Goal: Task Accomplishment & Management: Use online tool/utility

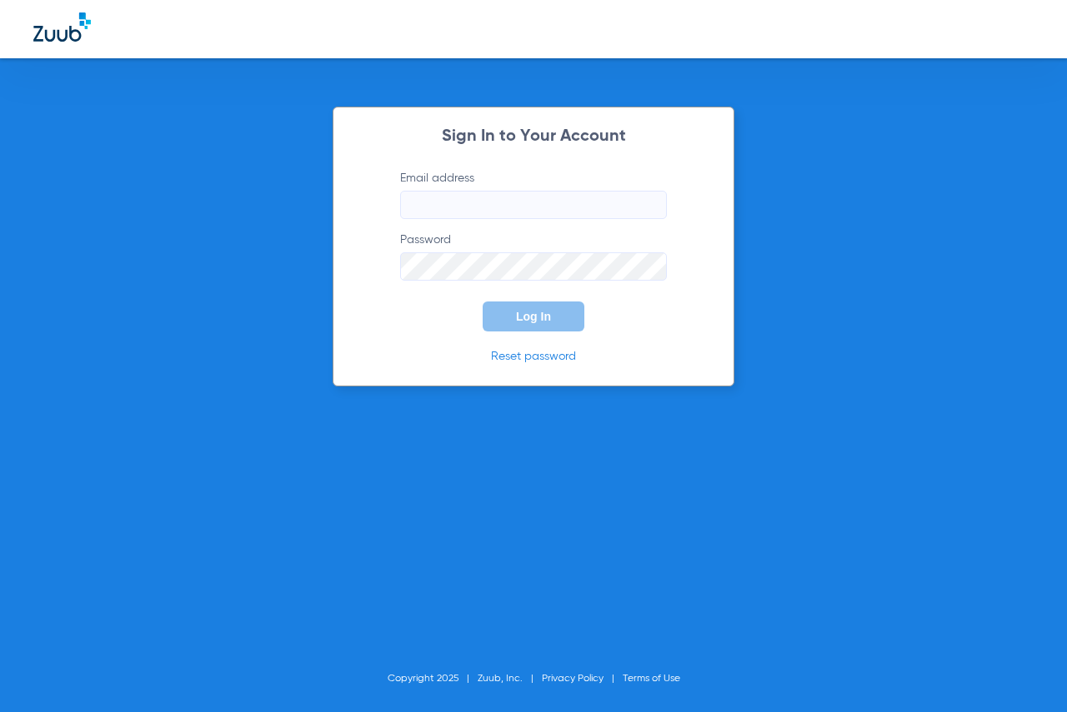
type input "[EMAIL_ADDRESS][DOMAIN_NAME]"
click at [497, 324] on button "Log In" at bounding box center [533, 317] width 102 height 30
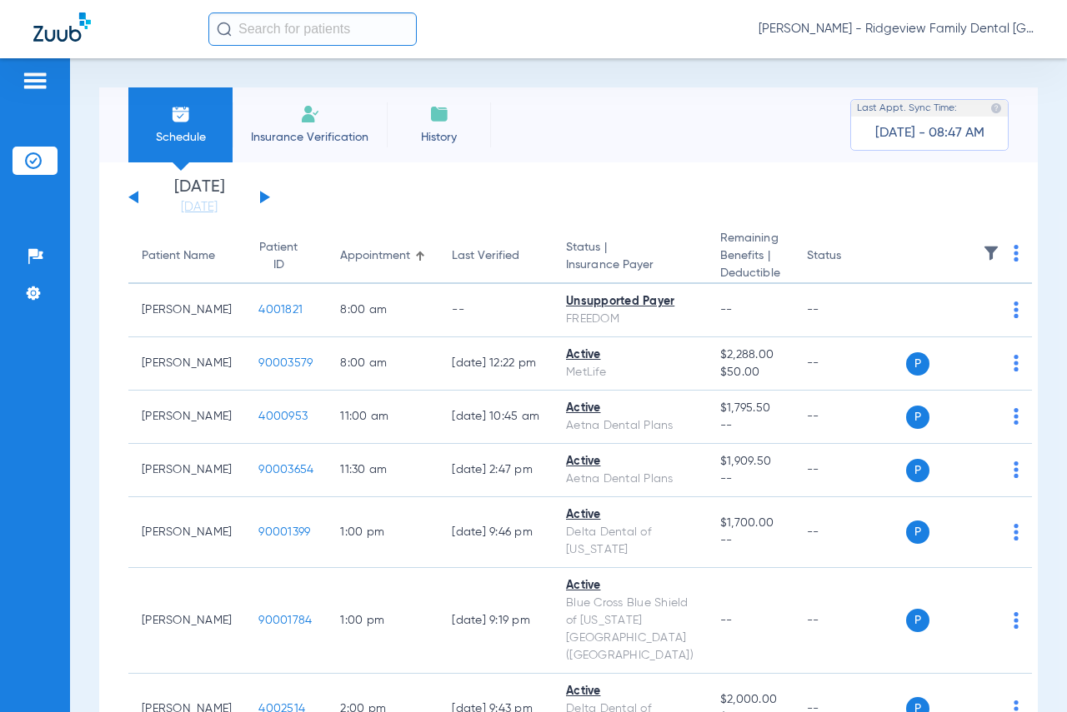
click at [262, 197] on button at bounding box center [265, 197] width 10 height 12
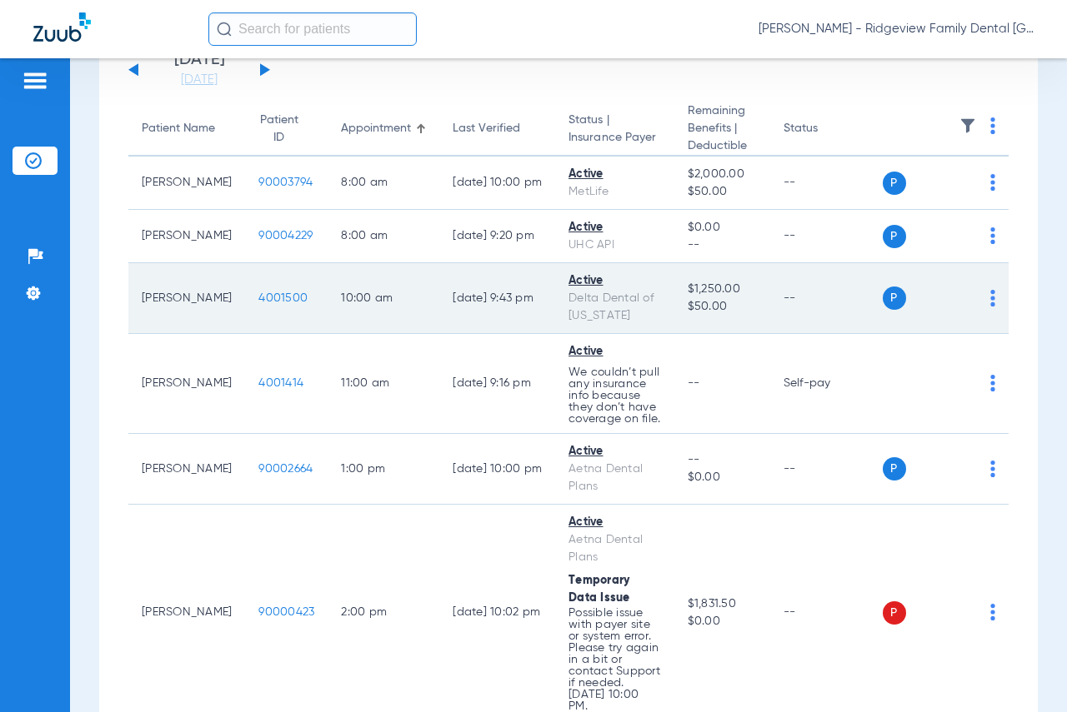
scroll to position [414, 0]
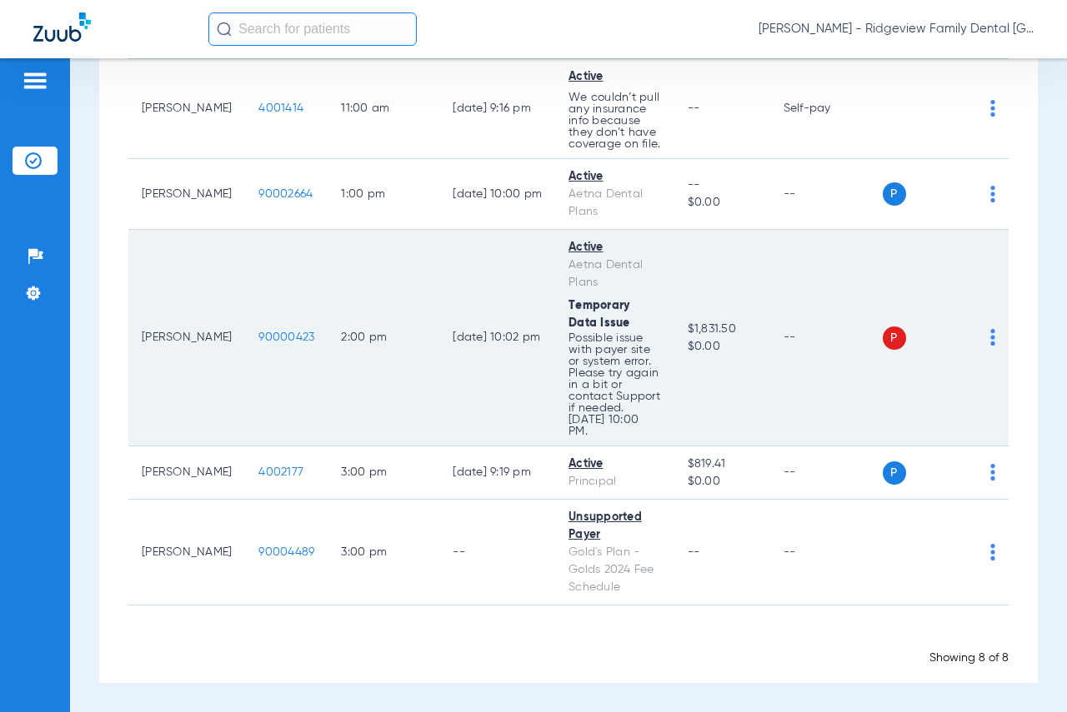
click at [990, 337] on img at bounding box center [992, 337] width 5 height 17
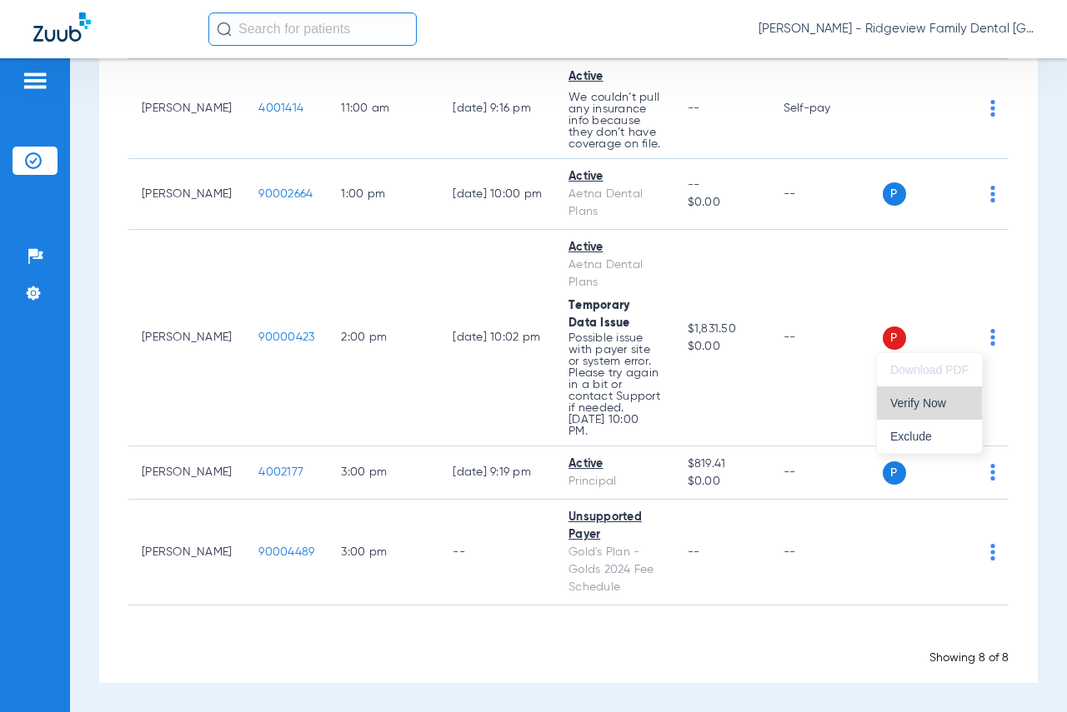
click at [922, 400] on span "Verify Now" at bounding box center [929, 403] width 78 height 12
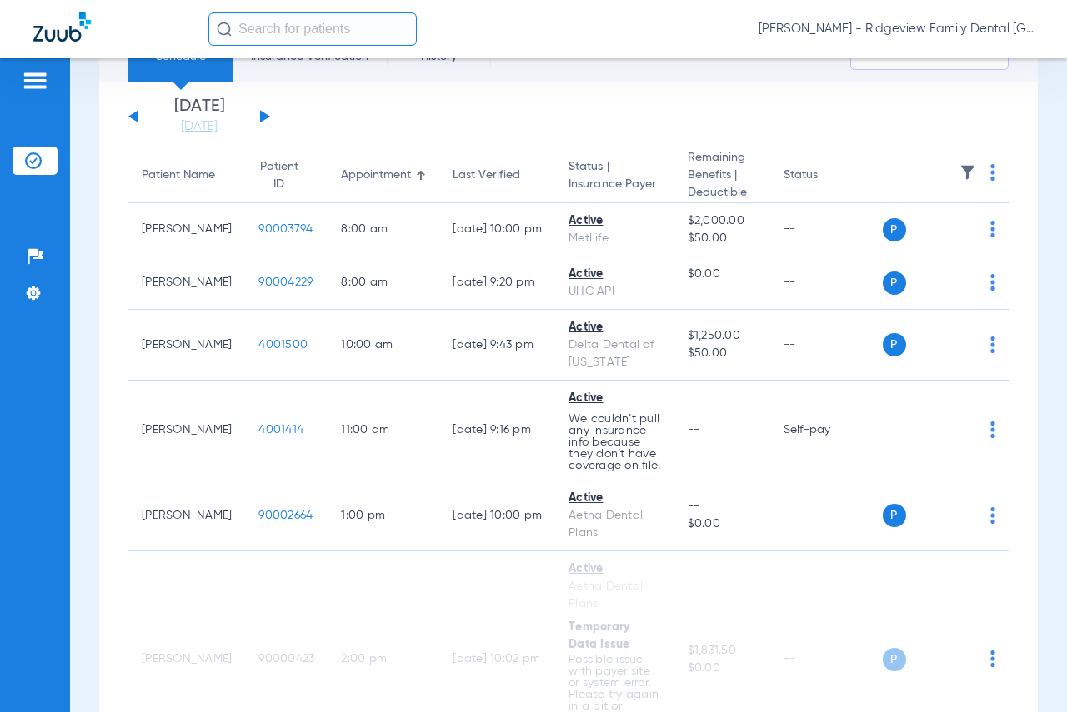
scroll to position [0, 0]
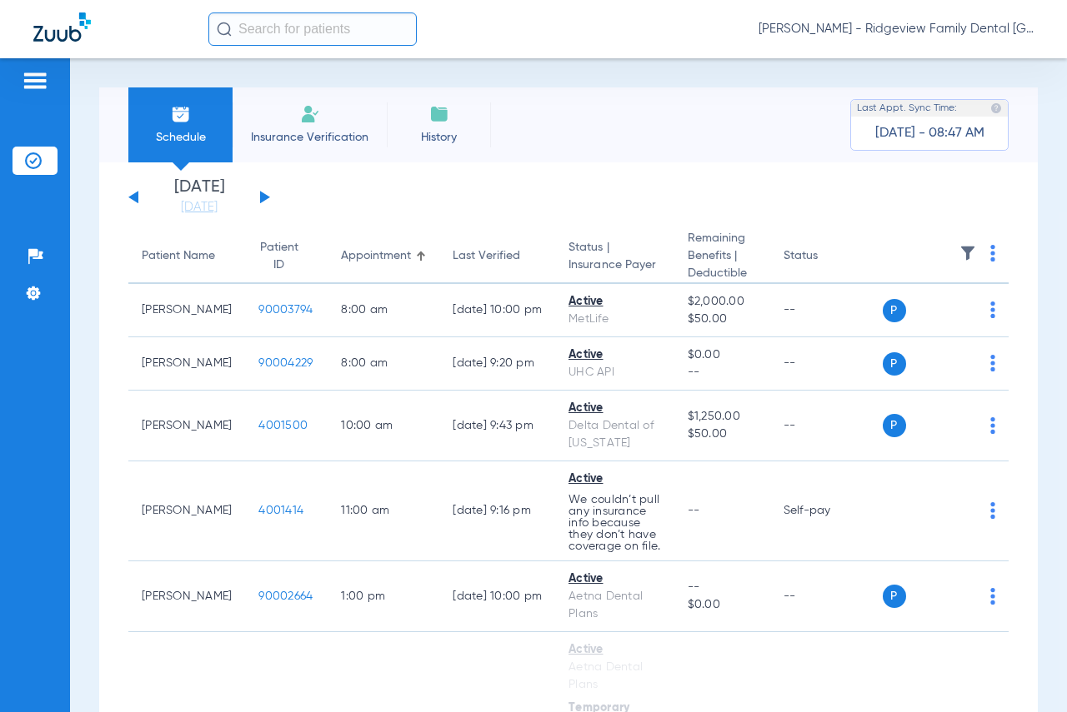
click at [262, 196] on button at bounding box center [265, 197] width 10 height 12
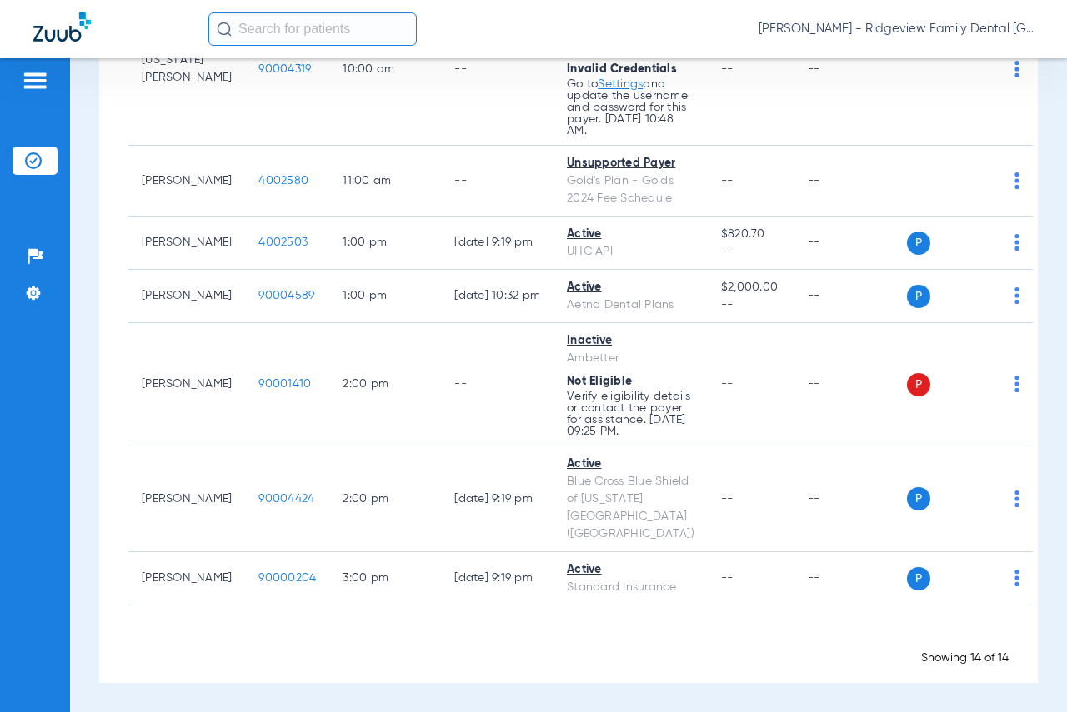
scroll to position [917, 0]
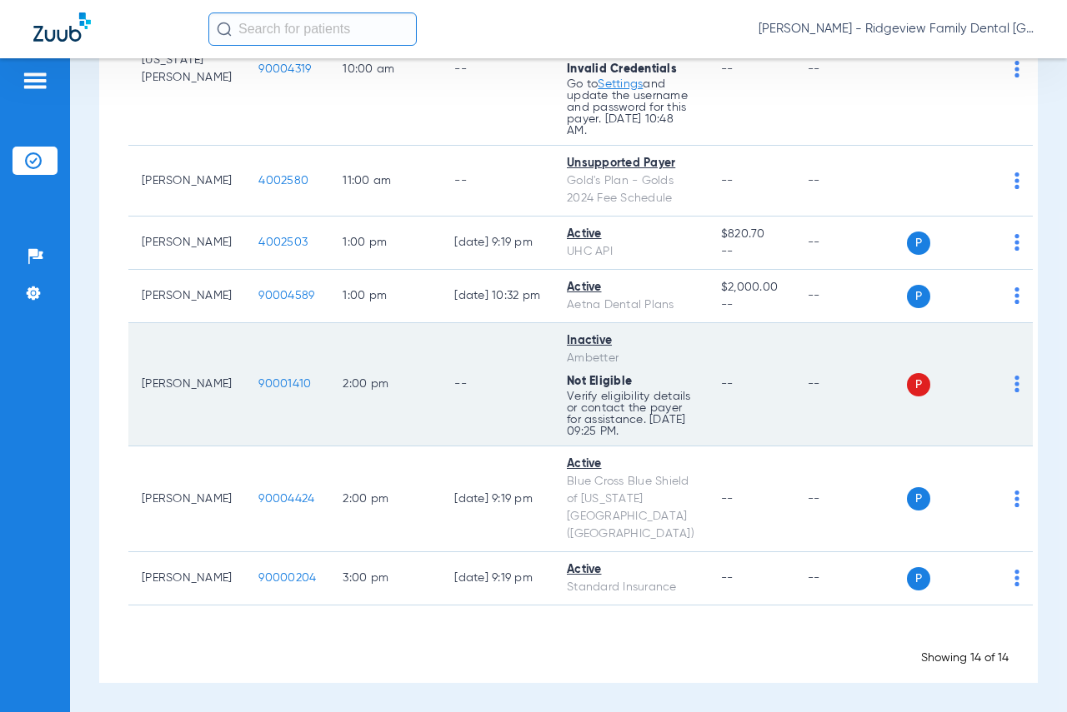
click at [1014, 392] on img at bounding box center [1016, 384] width 5 height 17
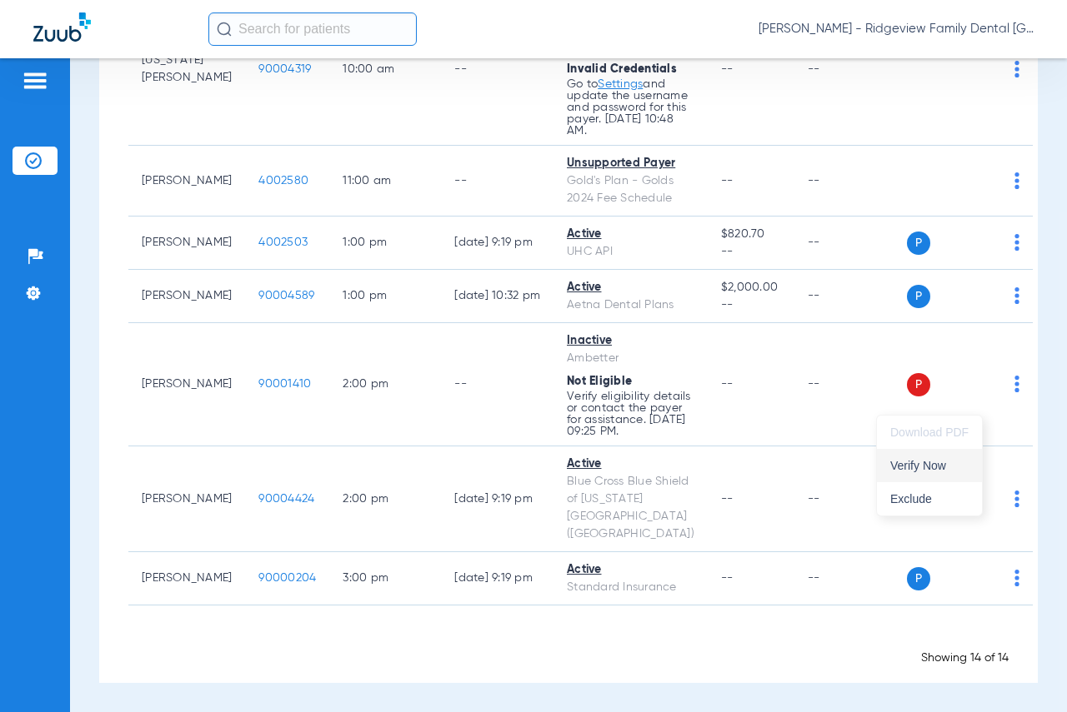
click at [922, 464] on span "Verify Now" at bounding box center [929, 466] width 78 height 12
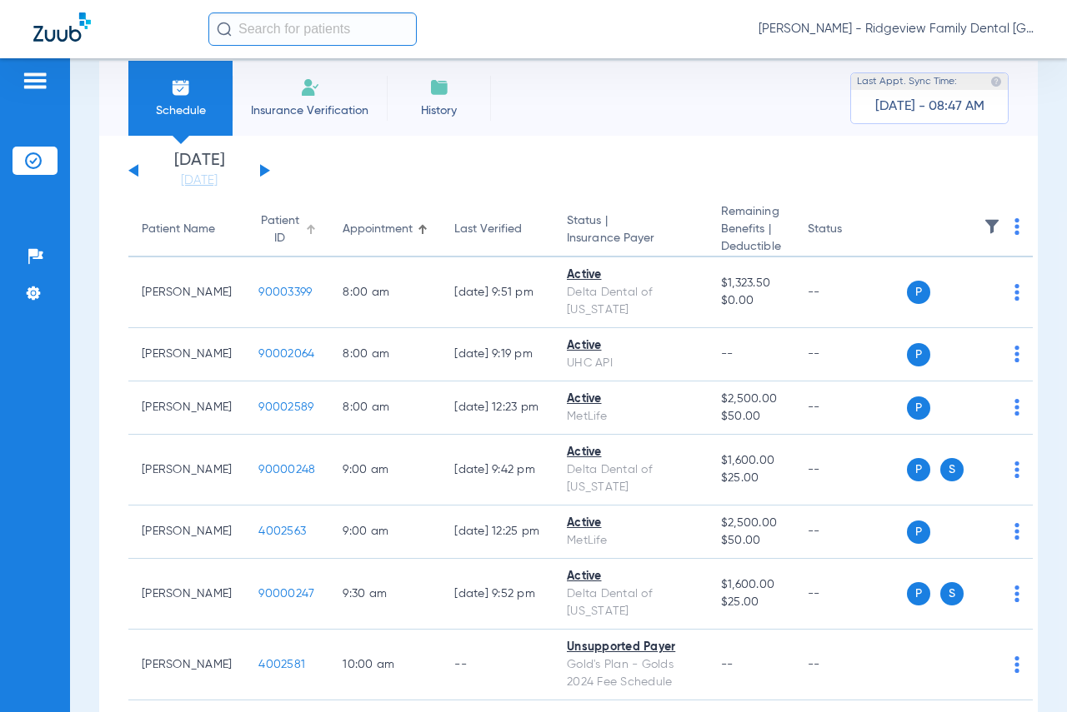
scroll to position [0, 0]
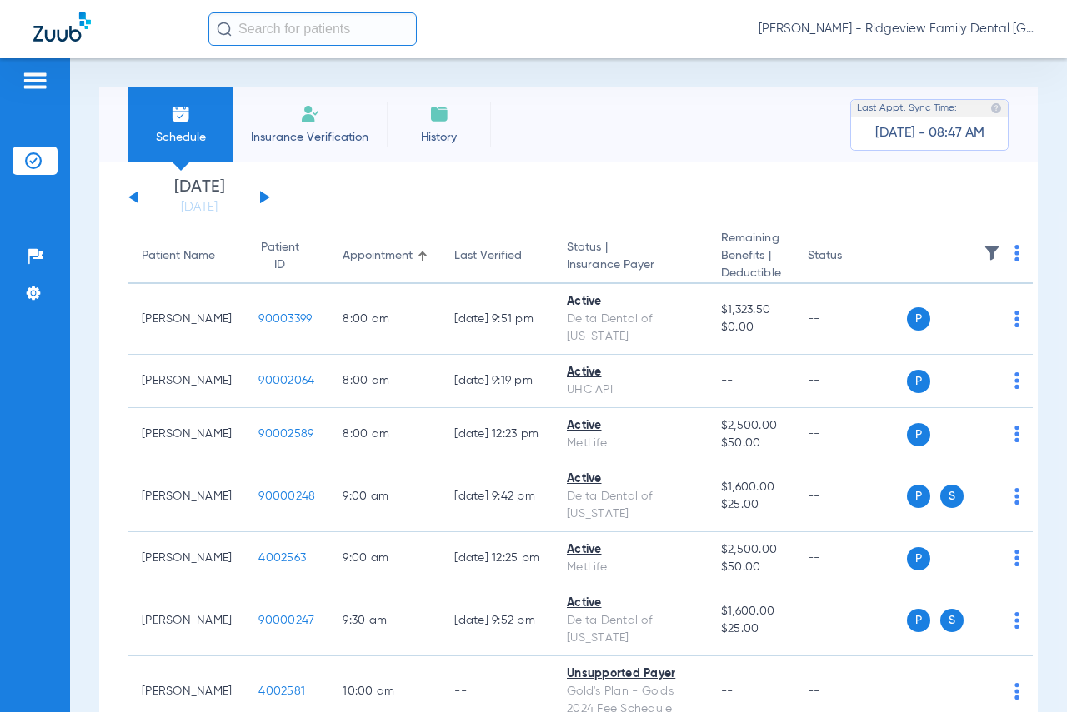
click at [267, 198] on button at bounding box center [265, 197] width 10 height 12
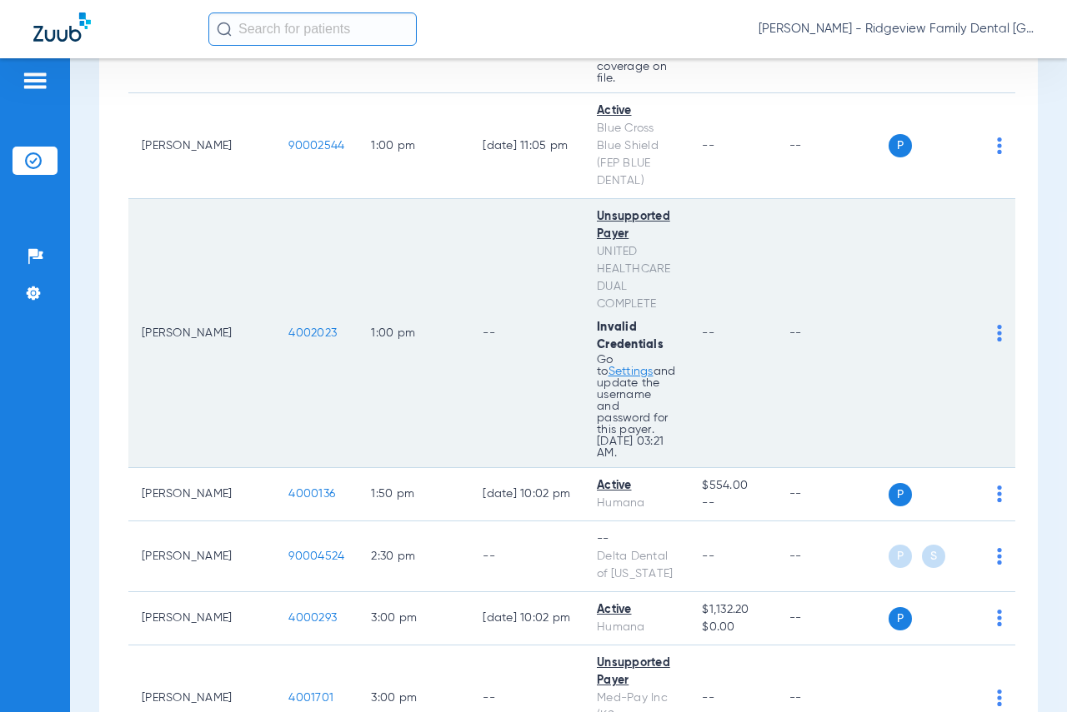
scroll to position [528, 0]
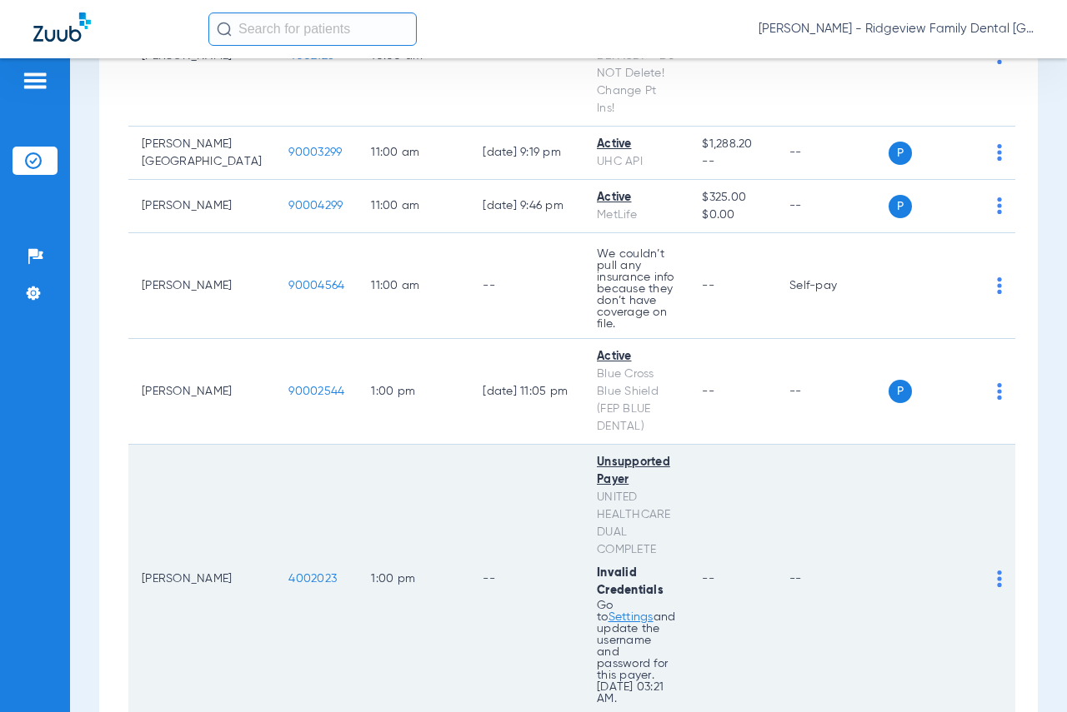
click at [997, 571] on img at bounding box center [999, 579] width 5 height 17
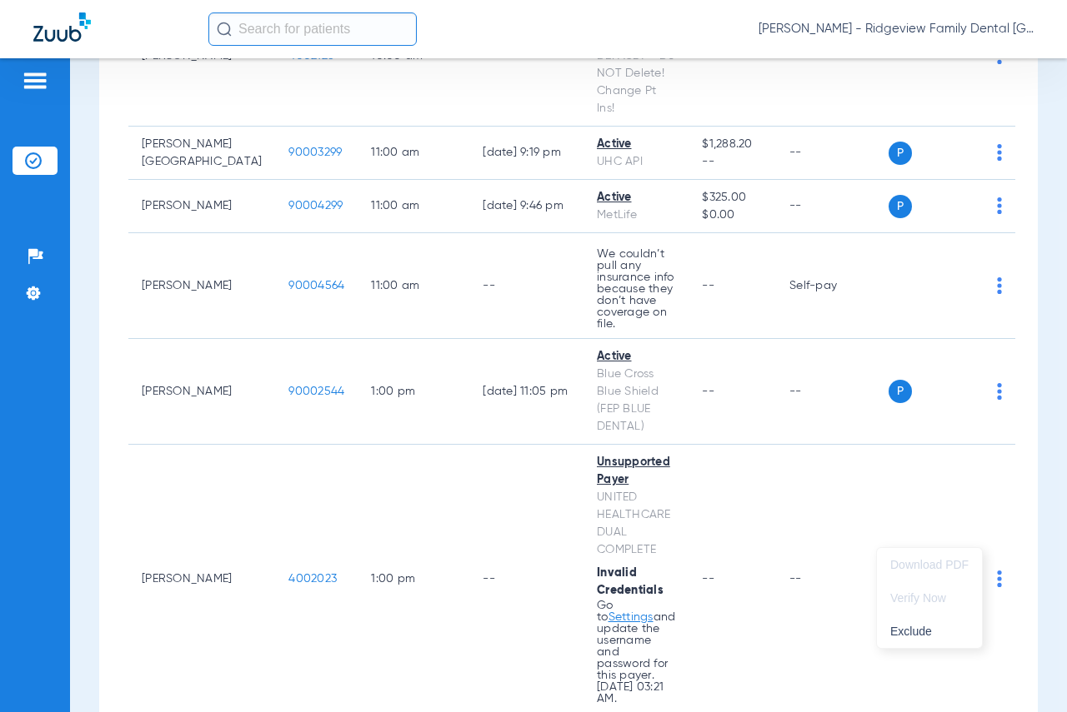
click at [852, 499] on div at bounding box center [533, 356] width 1067 height 712
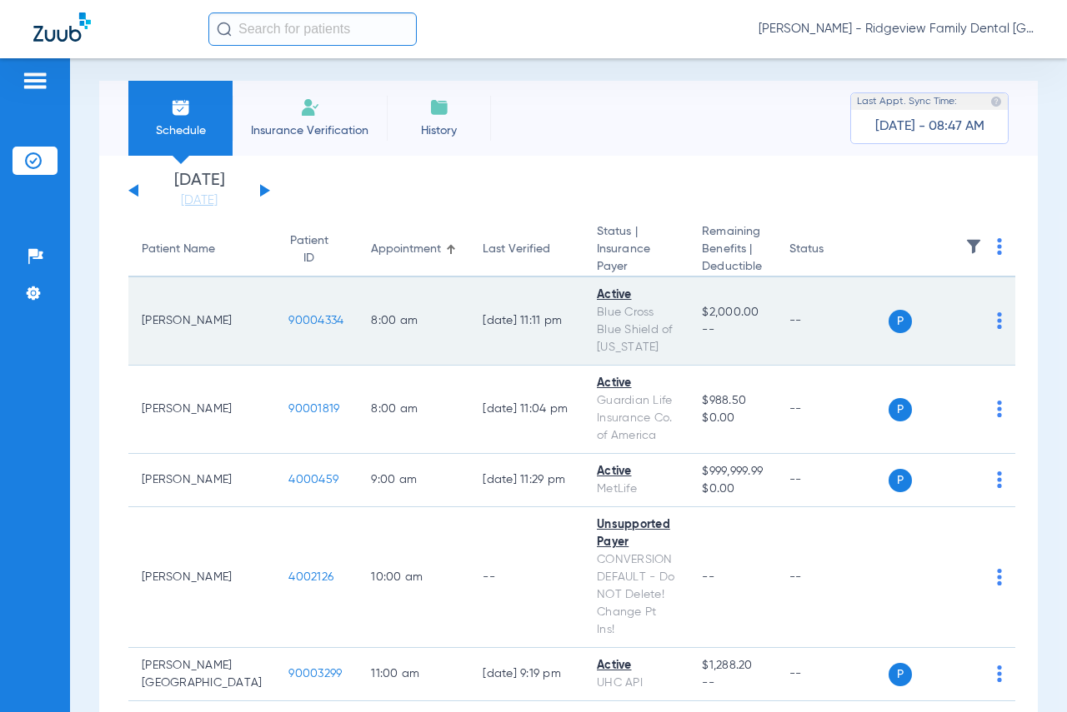
scroll to position [0, 0]
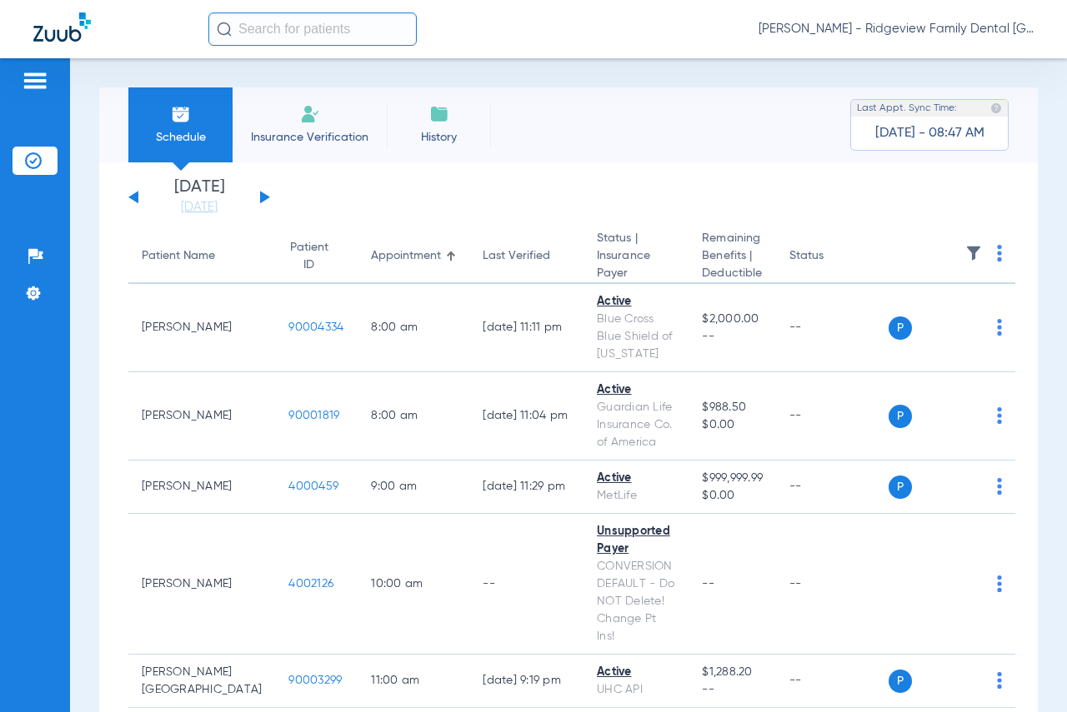
click at [262, 196] on button at bounding box center [265, 197] width 10 height 12
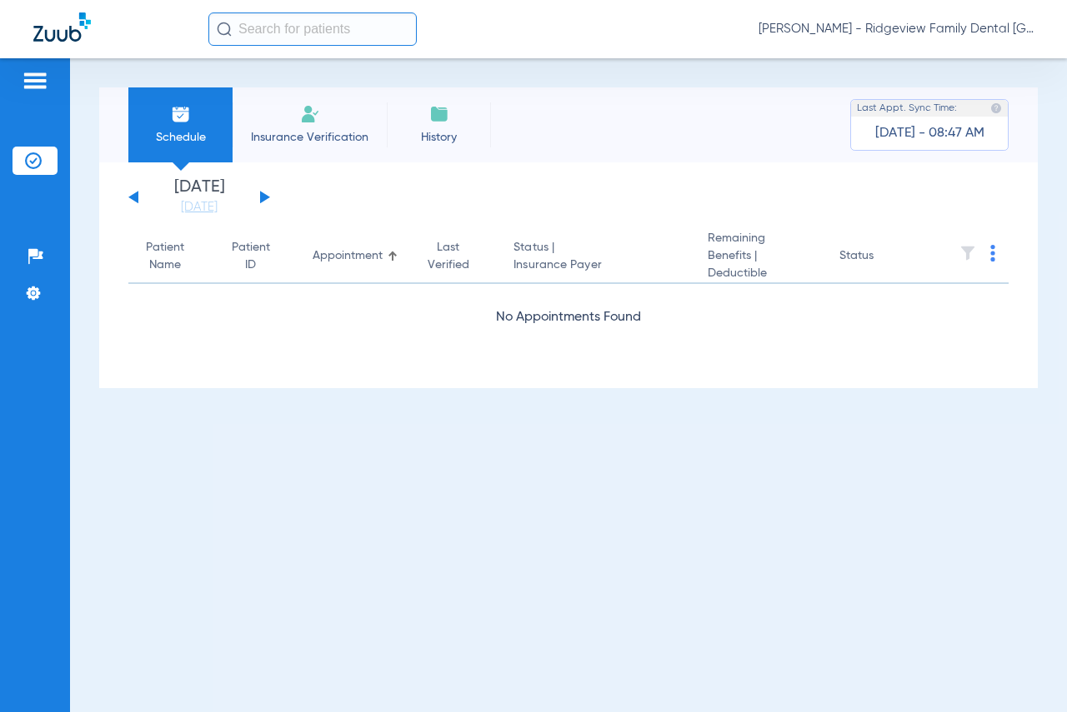
click at [262, 196] on button at bounding box center [265, 197] width 10 height 12
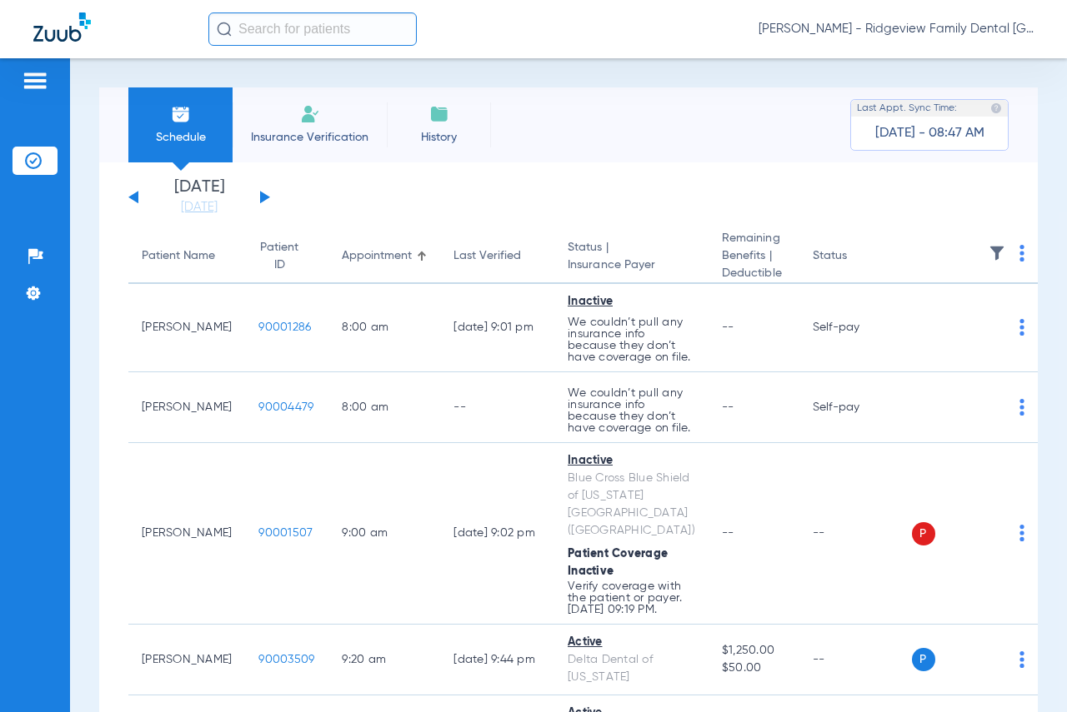
click at [136, 192] on div "[DATE] [DATE] [DATE] [DATE] [DATE] [DATE] [DATE] [DATE] [DATE] [DATE] [DATE] [D…" at bounding box center [199, 197] width 142 height 37
click at [133, 192] on div "[DATE] [DATE] [DATE] [DATE] [DATE] [DATE] [DATE] [DATE] [DATE] [DATE] [DATE] [D…" at bounding box center [199, 197] width 142 height 37
click at [136, 197] on button at bounding box center [133, 197] width 10 height 12
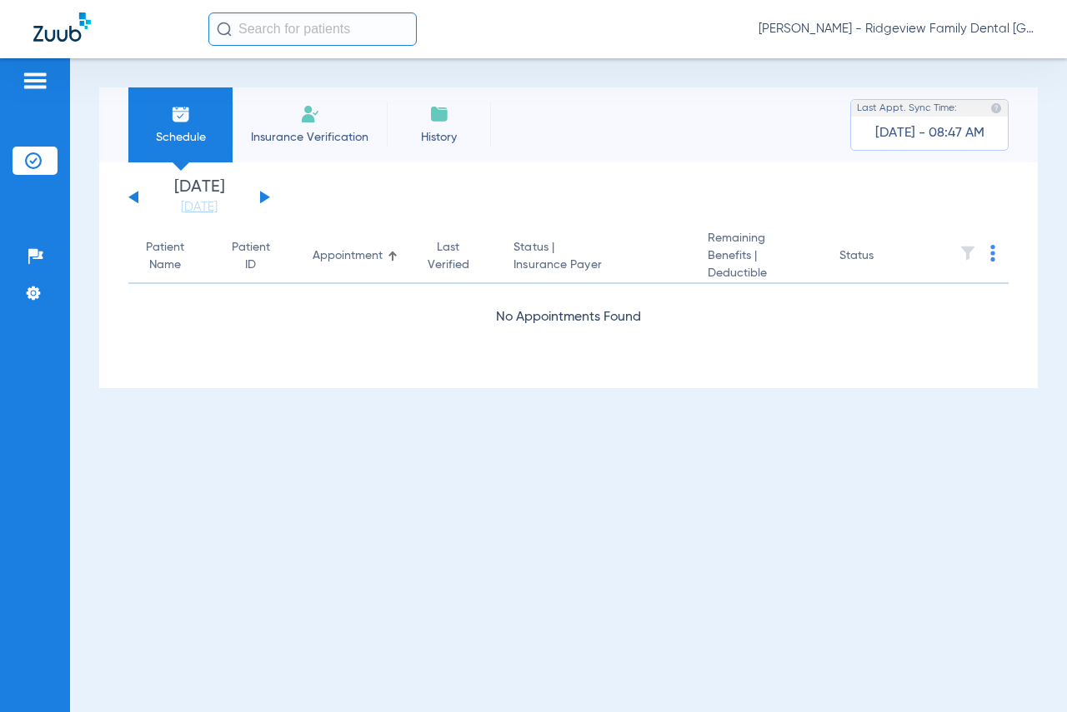
click at [137, 202] on button at bounding box center [133, 197] width 10 height 12
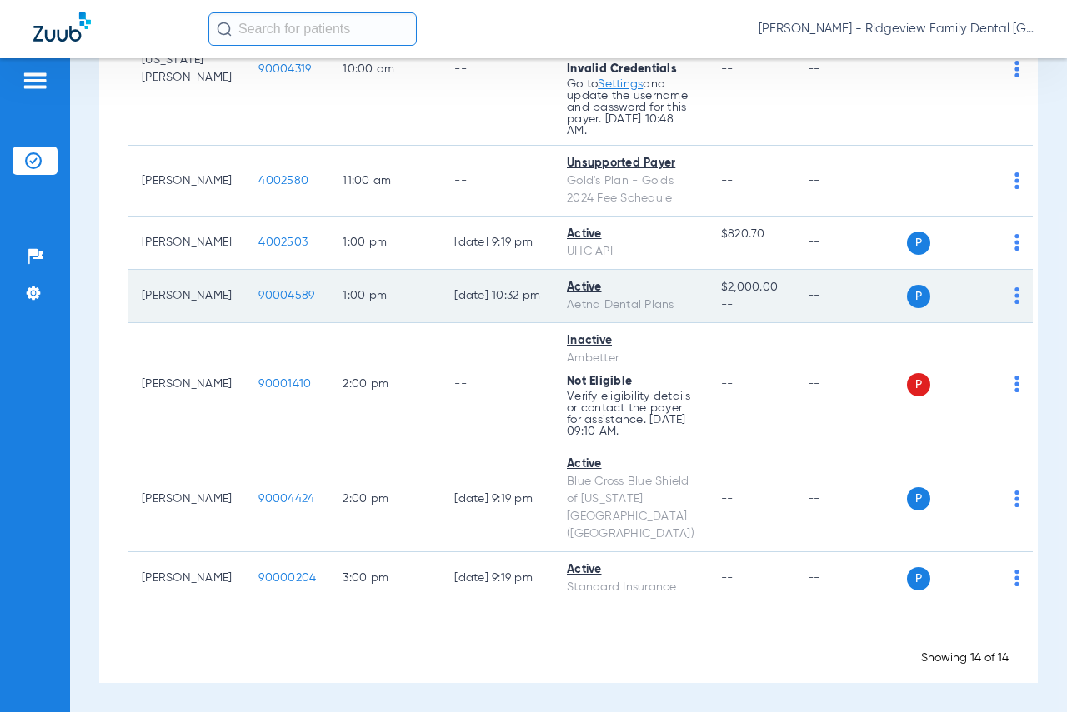
scroll to position [967, 0]
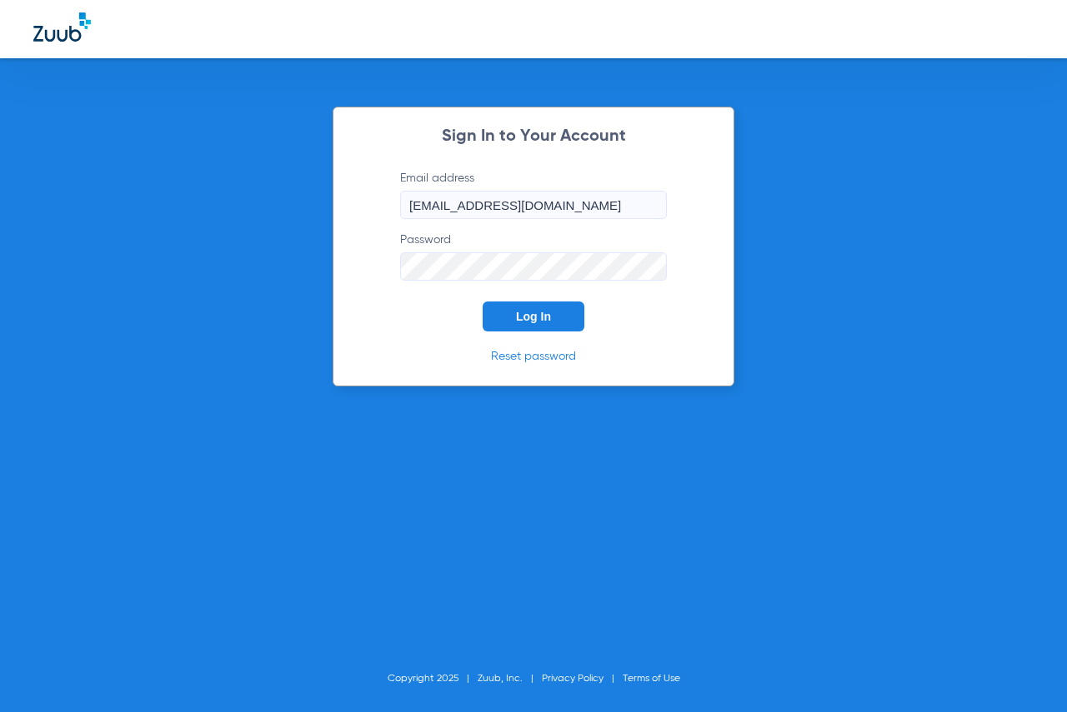
click at [502, 326] on button "Log In" at bounding box center [533, 317] width 102 height 30
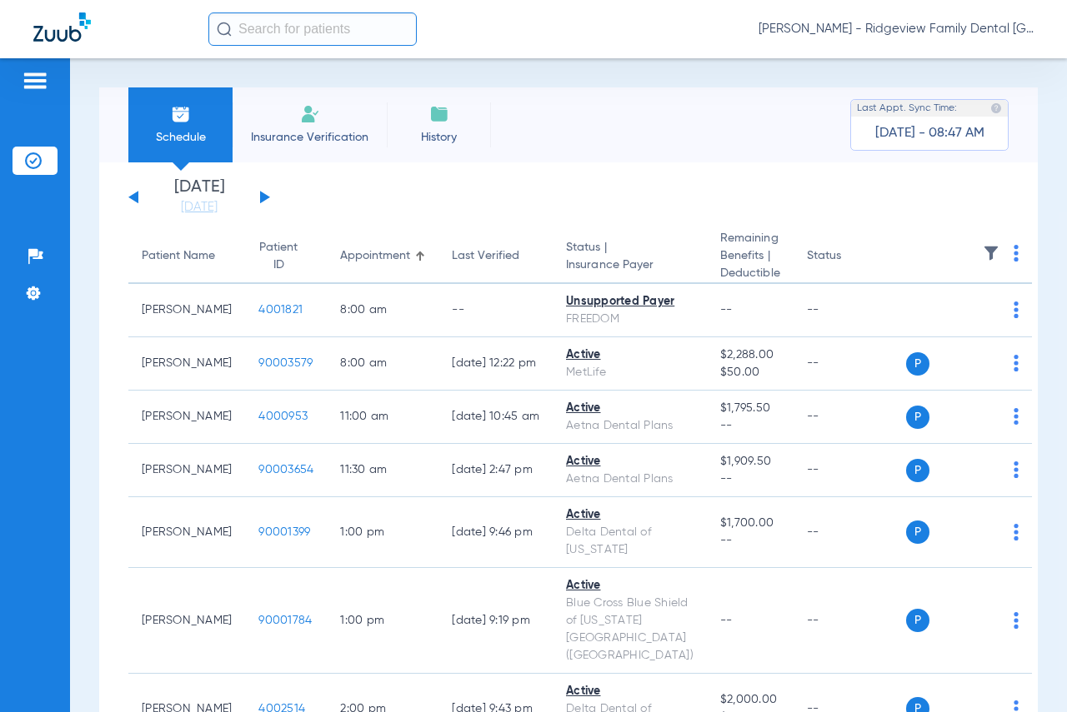
click at [261, 192] on button at bounding box center [265, 197] width 10 height 12
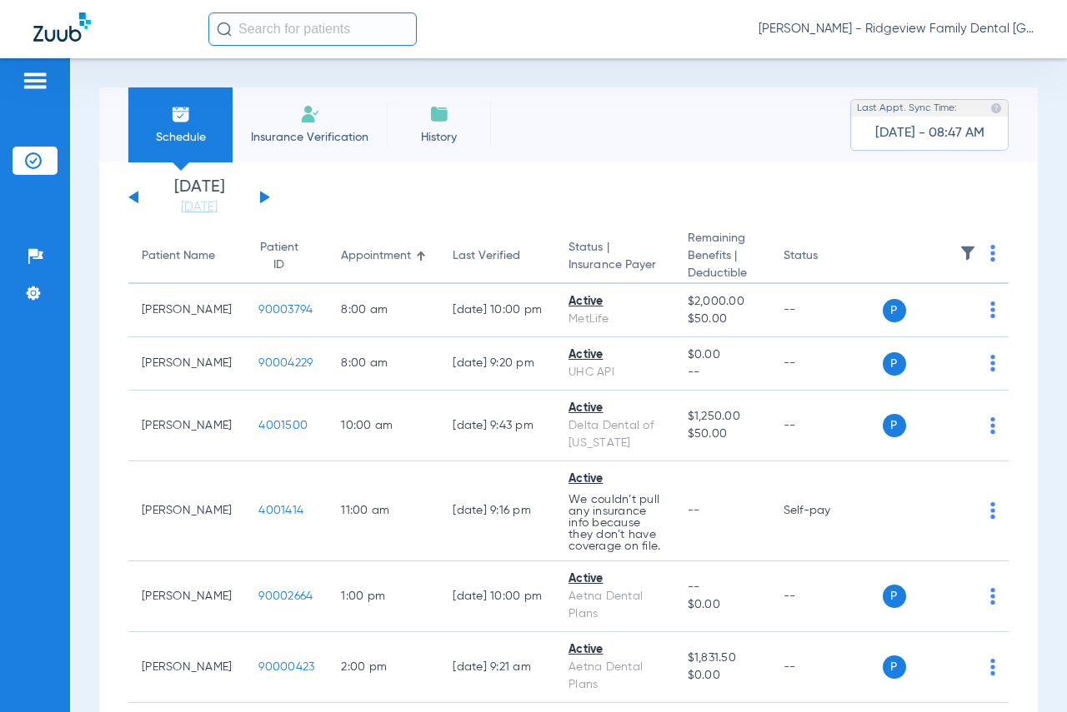
click at [266, 192] on div "[DATE] [DATE] [DATE] [DATE] [DATE] [DATE] [DATE] [DATE] [DATE] [DATE] [DATE] [D…" at bounding box center [199, 197] width 142 height 37
click at [262, 196] on button at bounding box center [265, 197] width 10 height 12
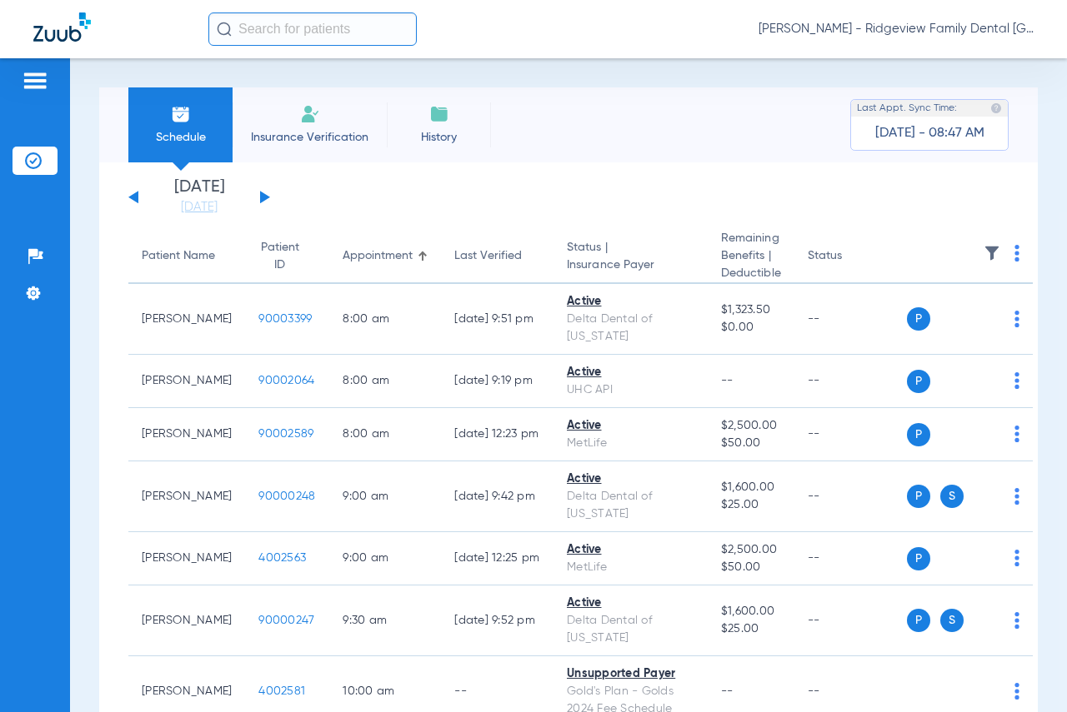
click at [376, 197] on app-single-date-navigator "[DATE] [DATE] [DATE] [DATE] [DATE] [DATE] [DATE] [DATE] [DATE] [DATE] [DATE] [D…" at bounding box center [568, 197] width 880 height 37
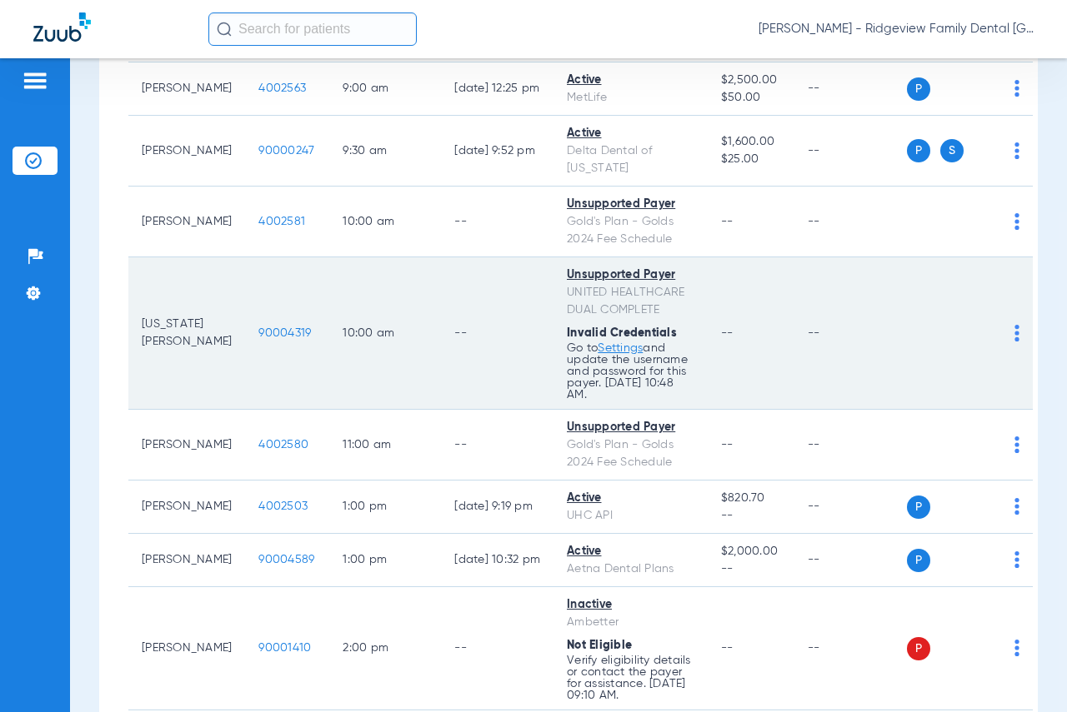
scroll to position [500, 0]
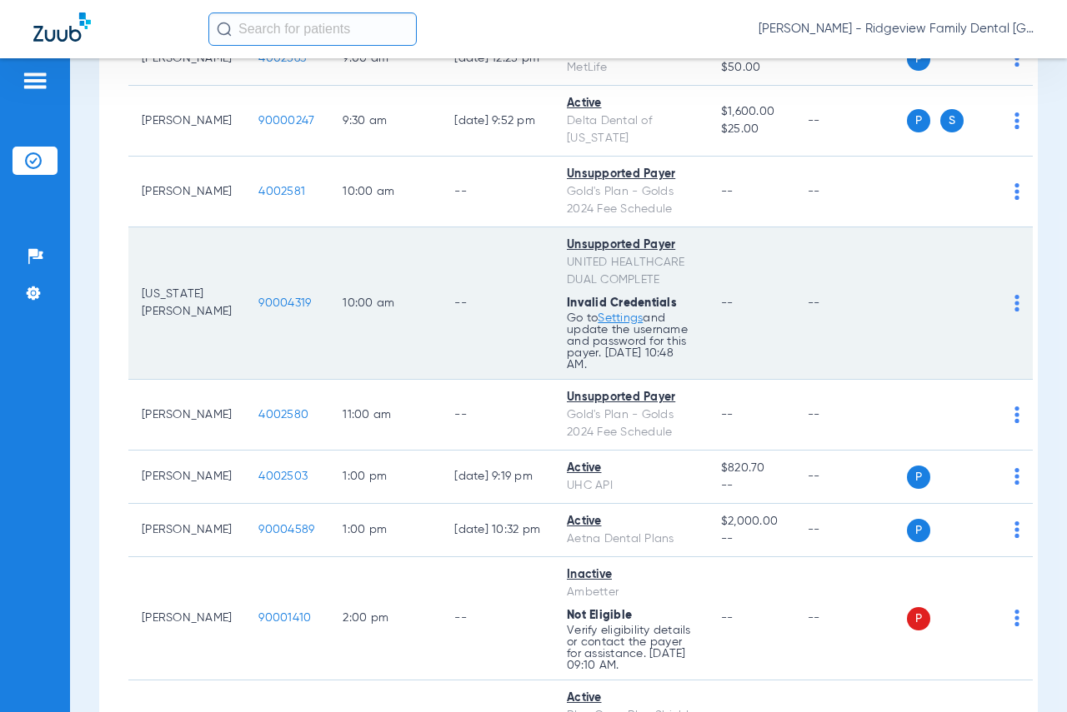
click at [861, 312] on img at bounding box center [1016, 303] width 5 height 17
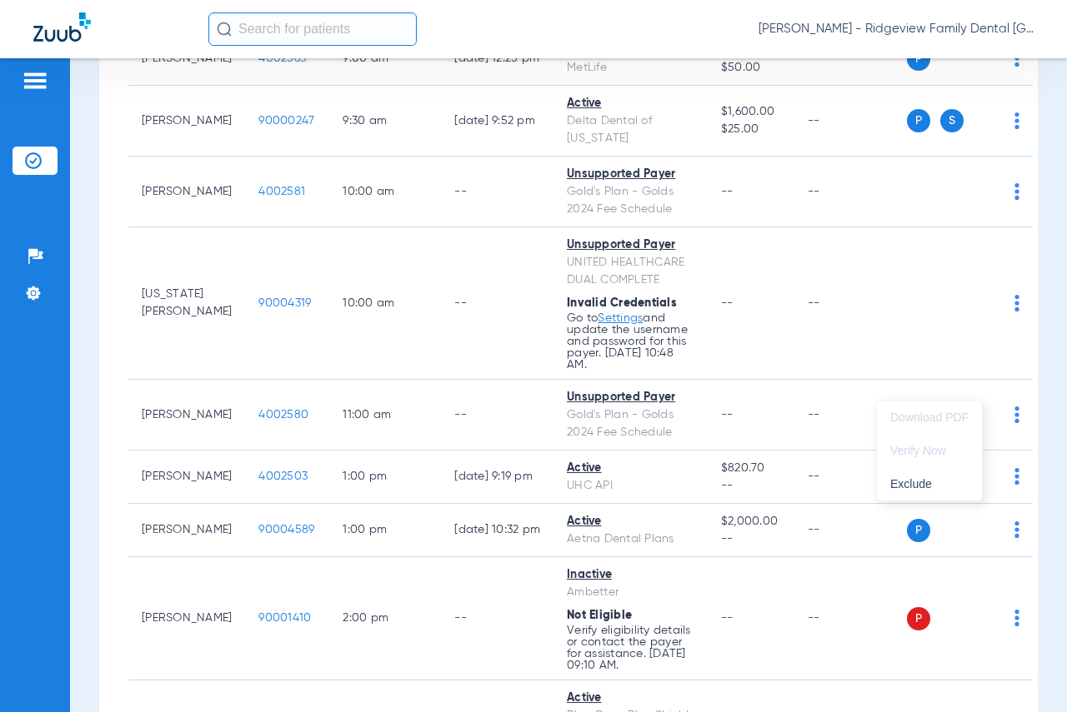
click at [817, 445] on div at bounding box center [533, 356] width 1067 height 712
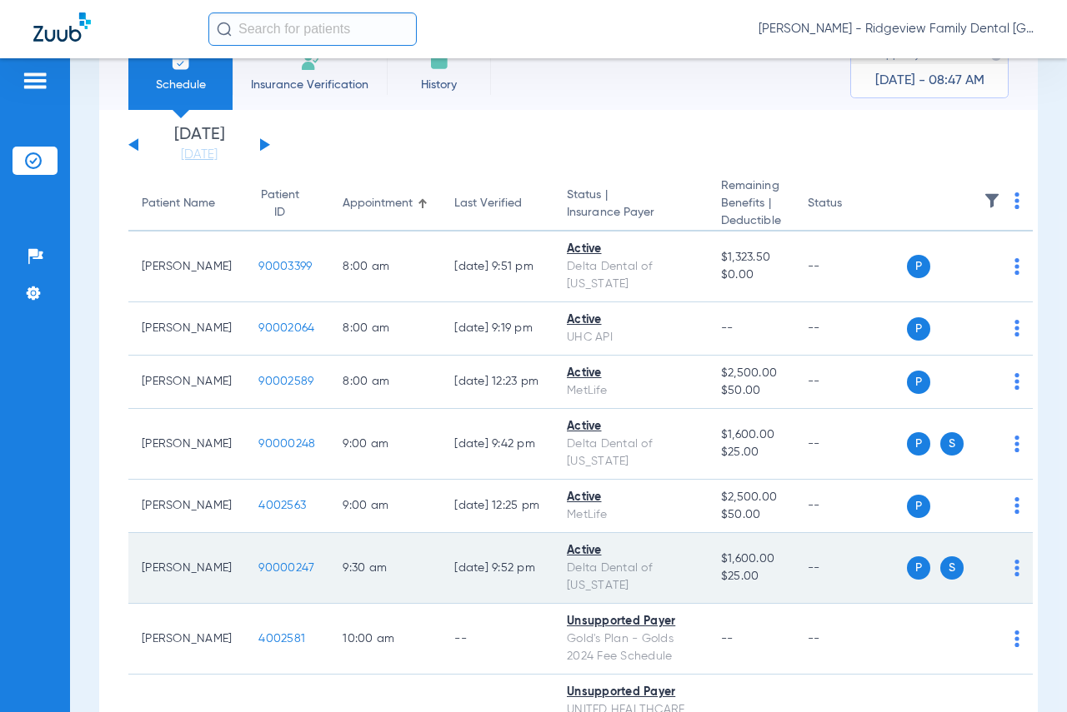
scroll to position [51, 0]
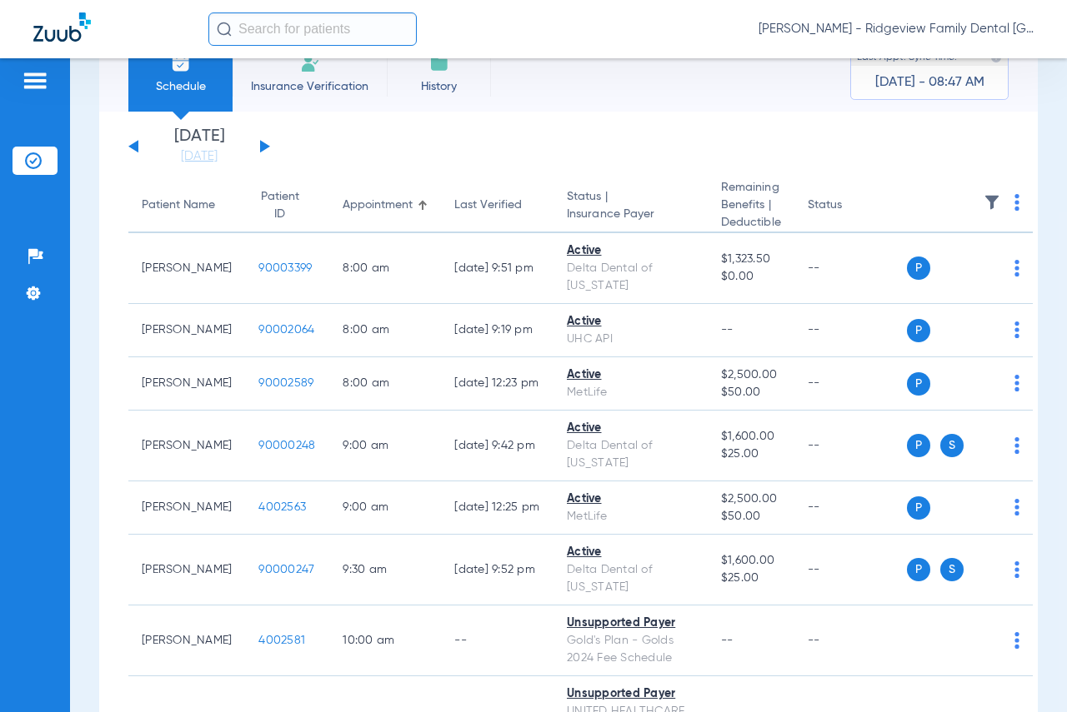
click at [258, 142] on div "[DATE] [DATE] [DATE] [DATE] [DATE] [DATE] [DATE] [DATE] [DATE] [DATE] [DATE] [D…" at bounding box center [199, 146] width 142 height 37
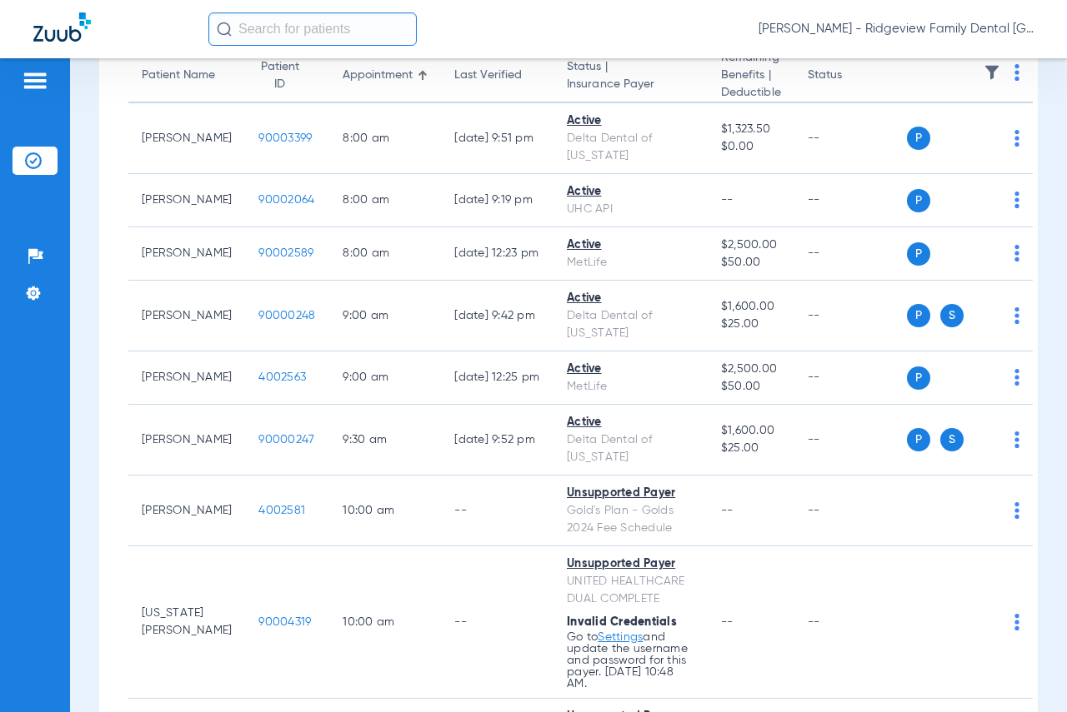
scroll to position [0, 0]
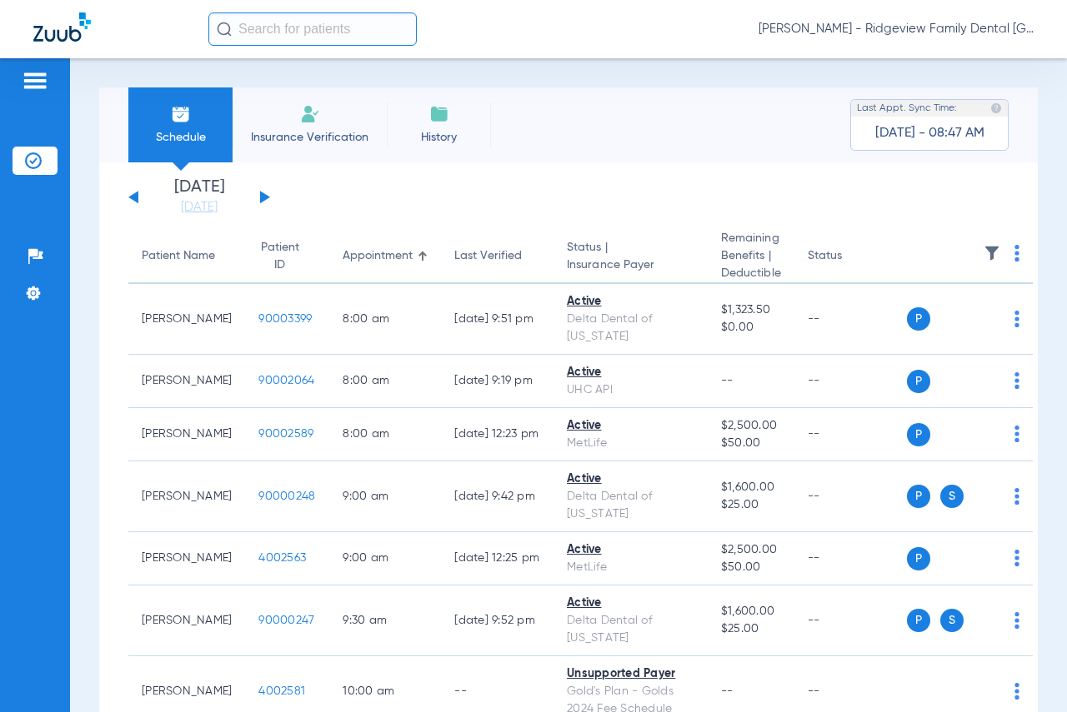
click at [262, 197] on button at bounding box center [265, 197] width 10 height 12
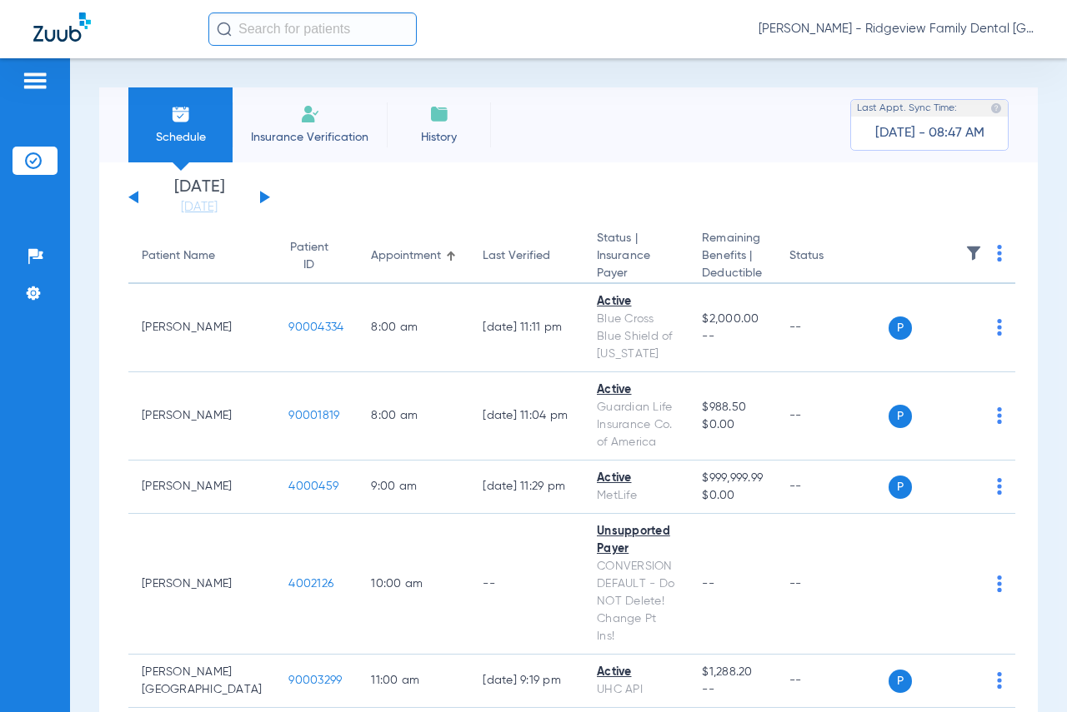
click at [264, 197] on button at bounding box center [265, 197] width 10 height 12
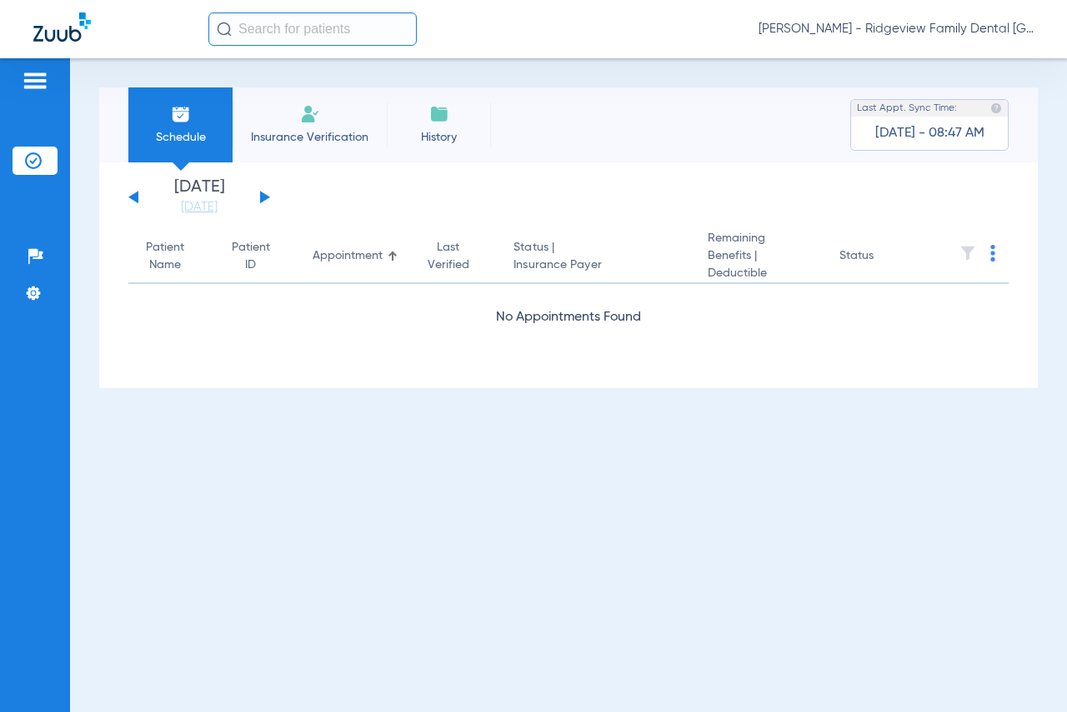
click at [264, 197] on button at bounding box center [265, 197] width 10 height 12
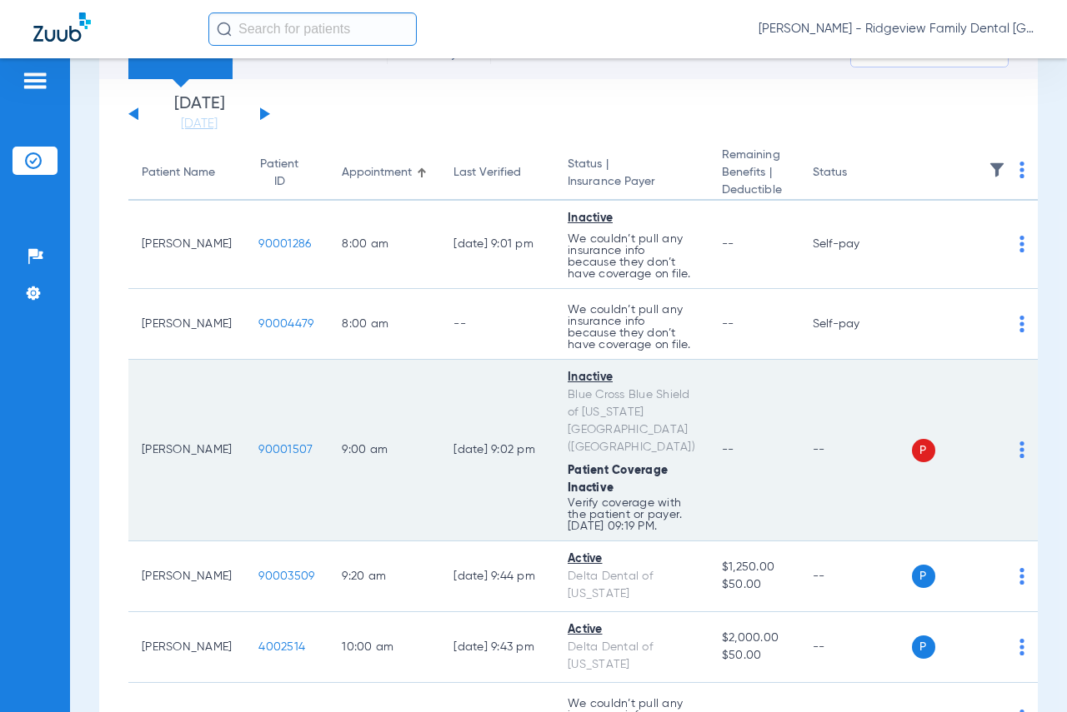
scroll to position [167, 0]
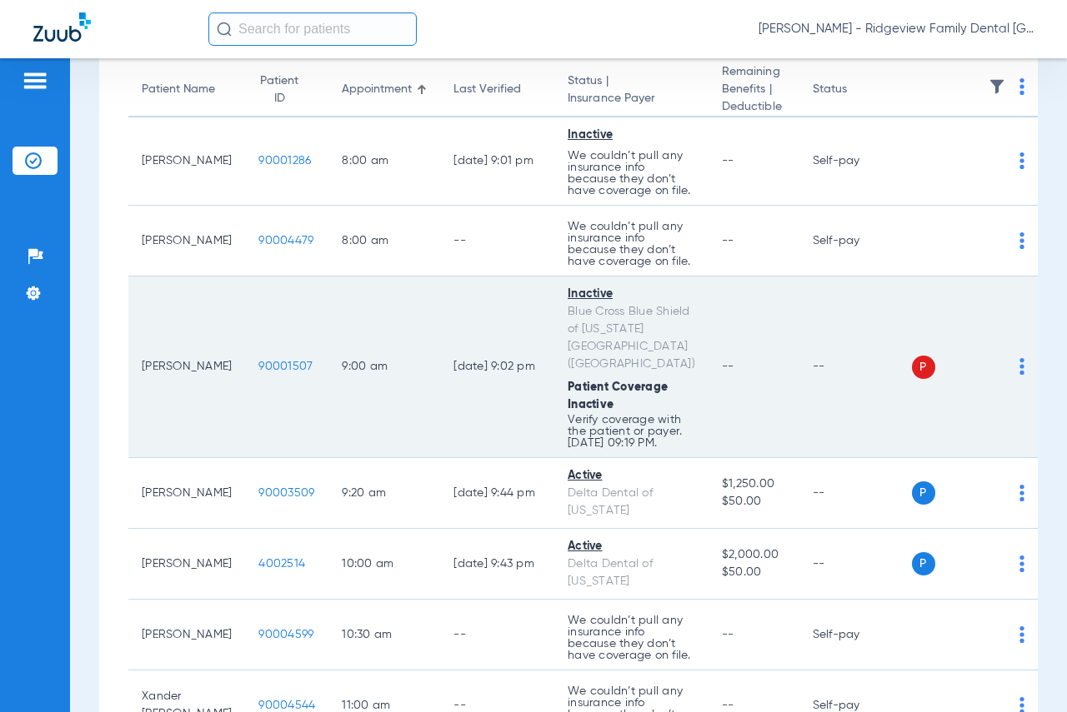
click at [799, 397] on td "--" at bounding box center [855, 368] width 112 height 182
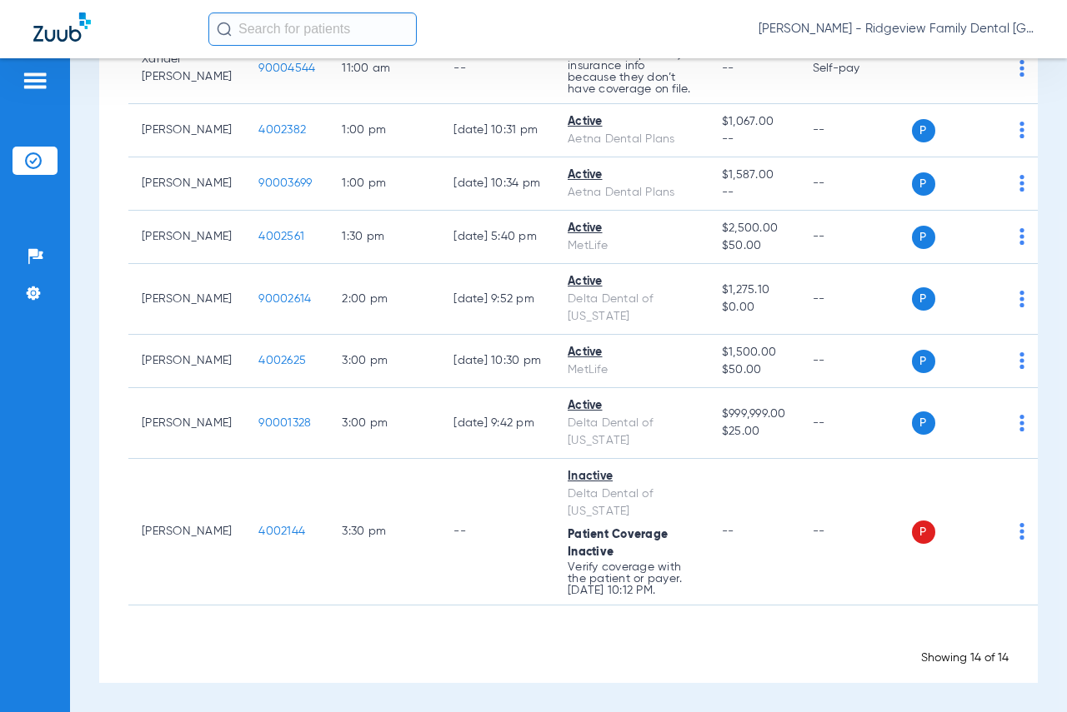
scroll to position [1083, 0]
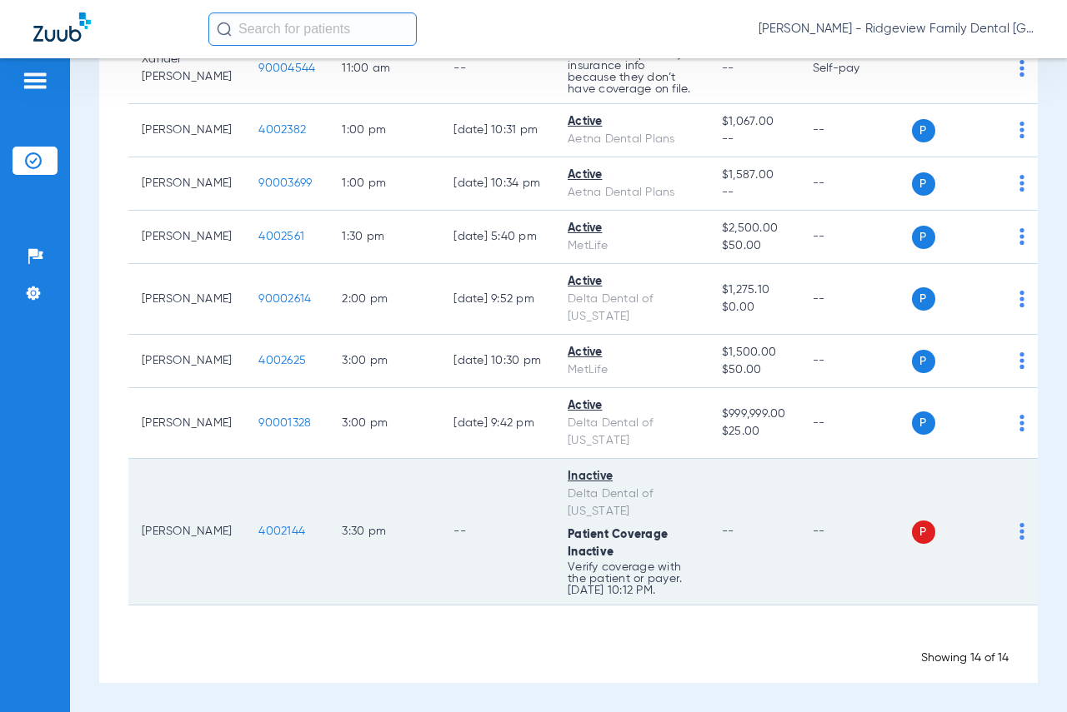
click at [379, 545] on td "3:30 PM" at bounding box center [384, 532] width 112 height 147
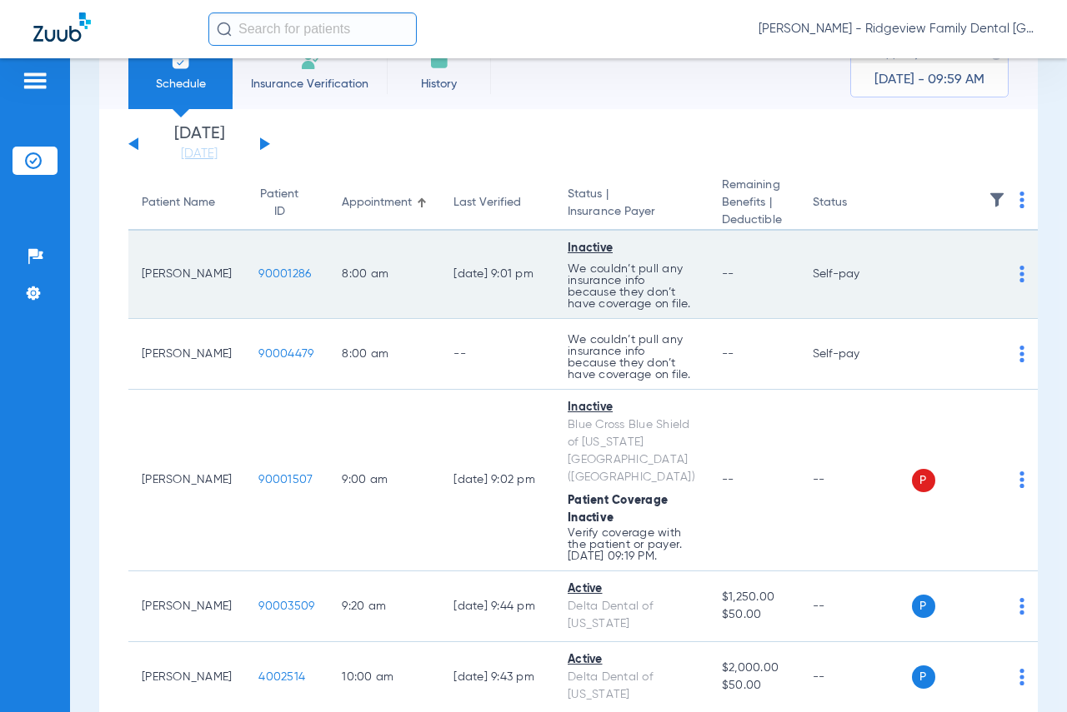
scroll to position [83, 0]
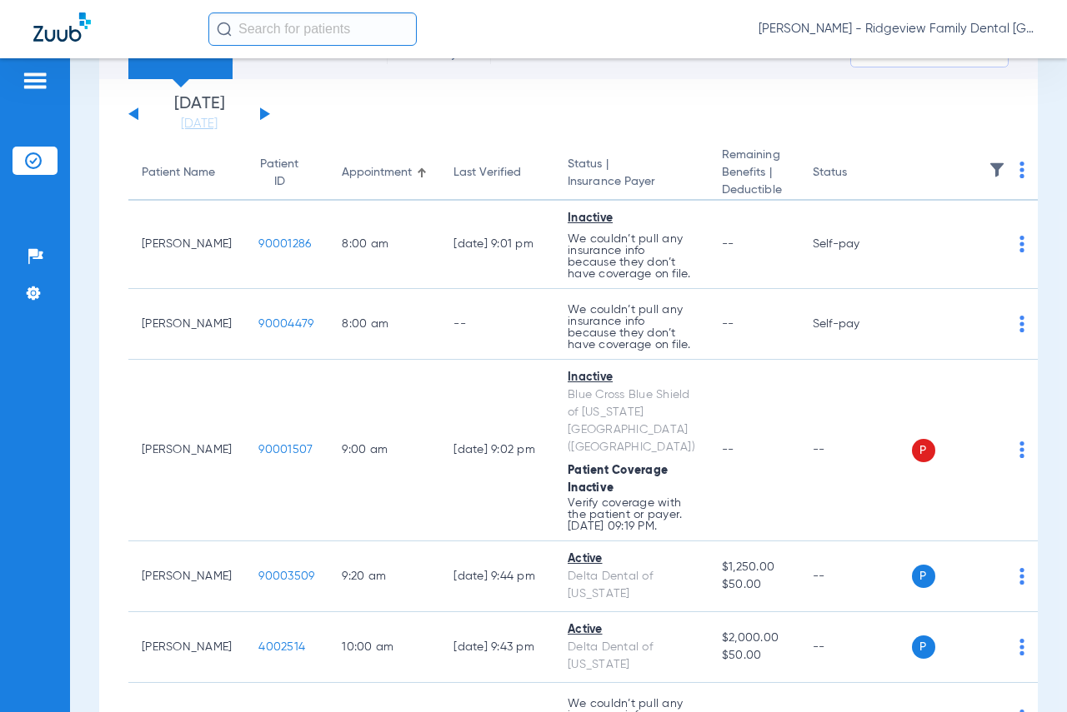
click at [265, 115] on button at bounding box center [265, 113] width 10 height 12
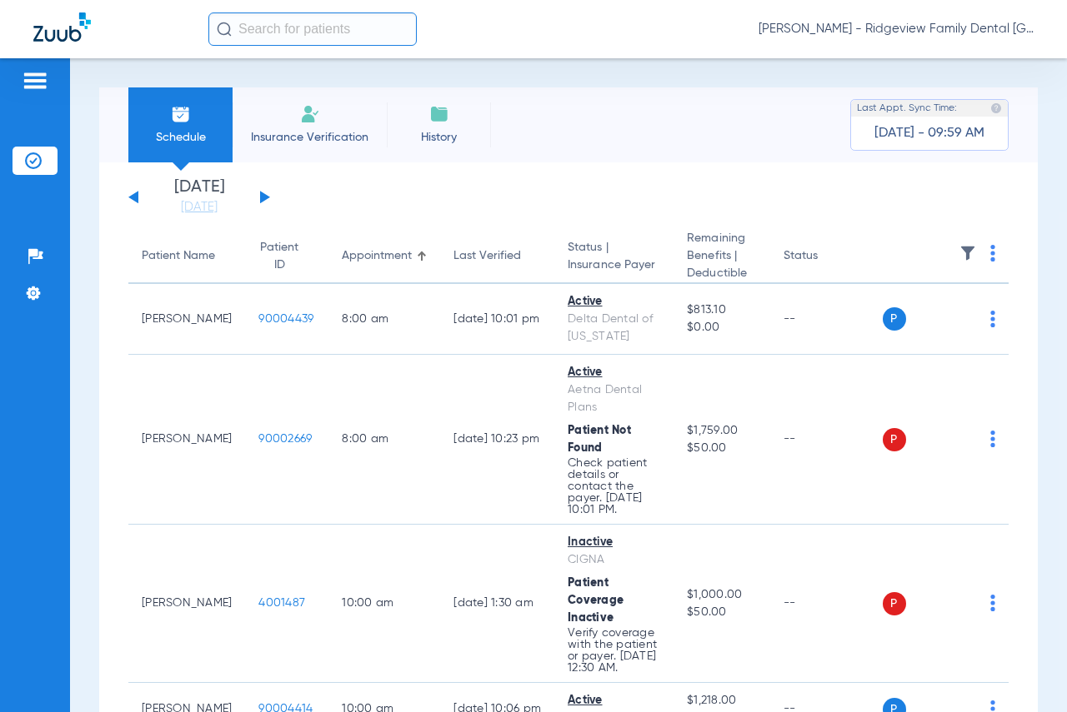
click at [131, 198] on button at bounding box center [133, 197] width 10 height 12
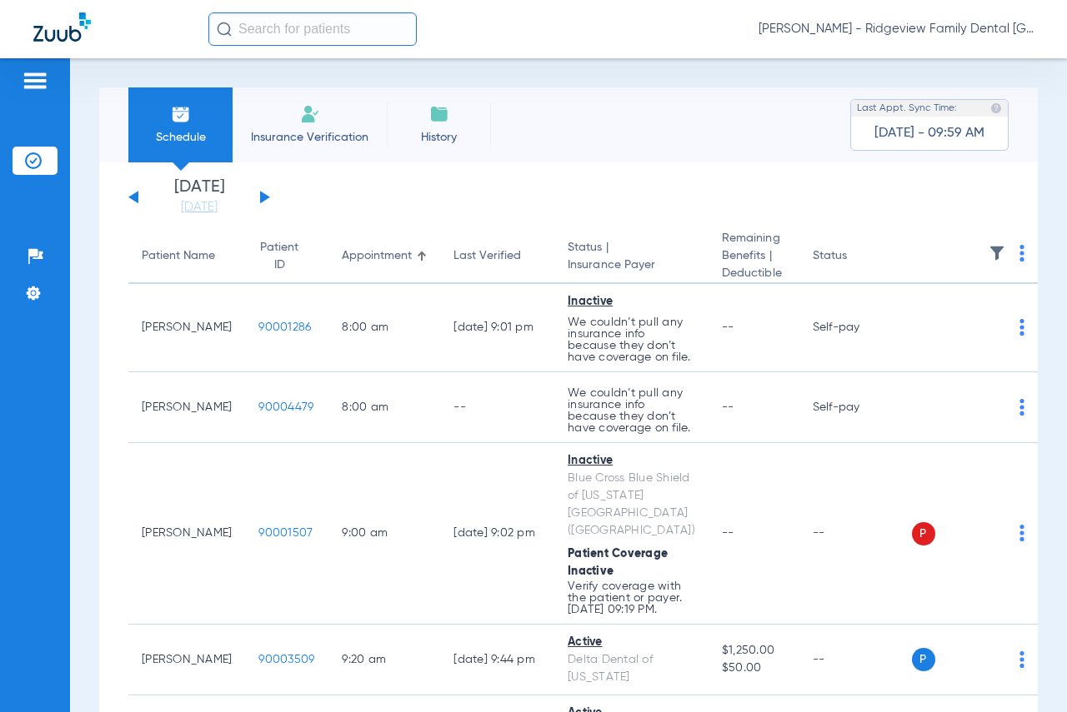
click at [132, 197] on button at bounding box center [133, 197] width 10 height 12
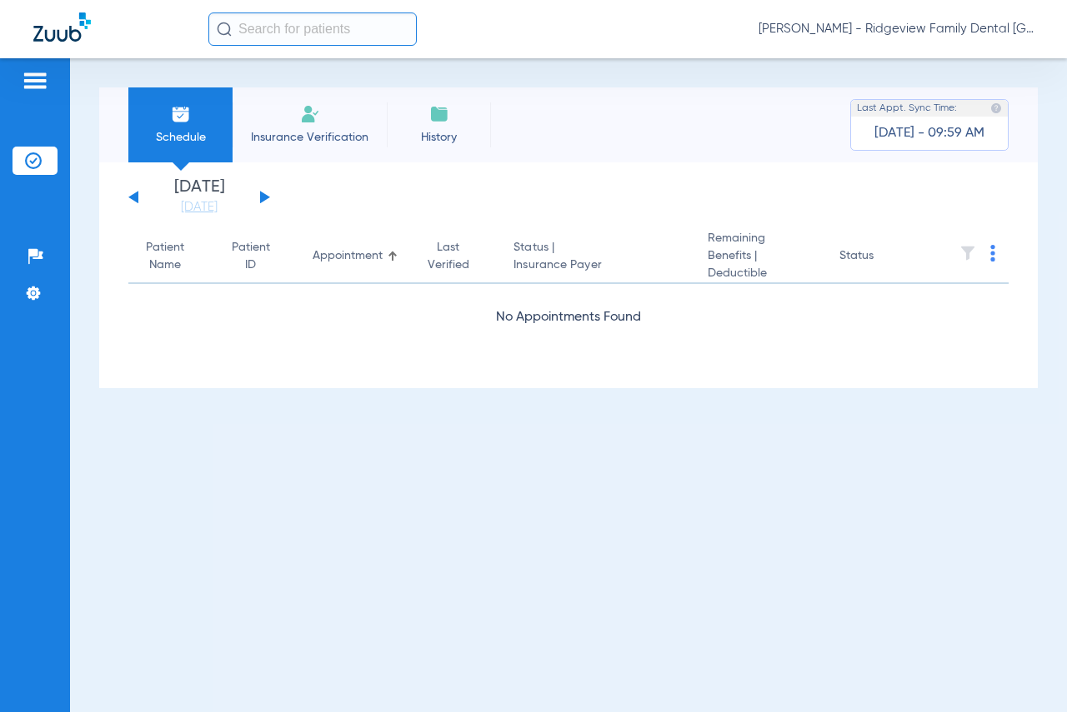
click at [132, 197] on button at bounding box center [133, 197] width 10 height 12
click at [133, 197] on button at bounding box center [133, 197] width 10 height 12
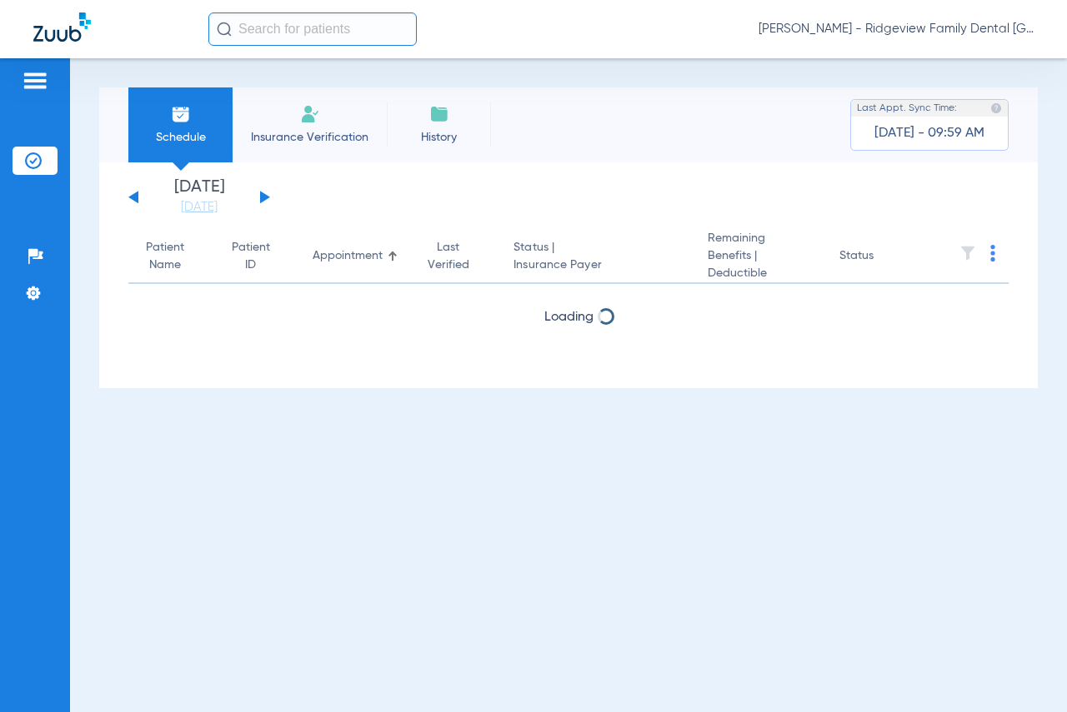
click at [133, 197] on button at bounding box center [133, 197] width 10 height 12
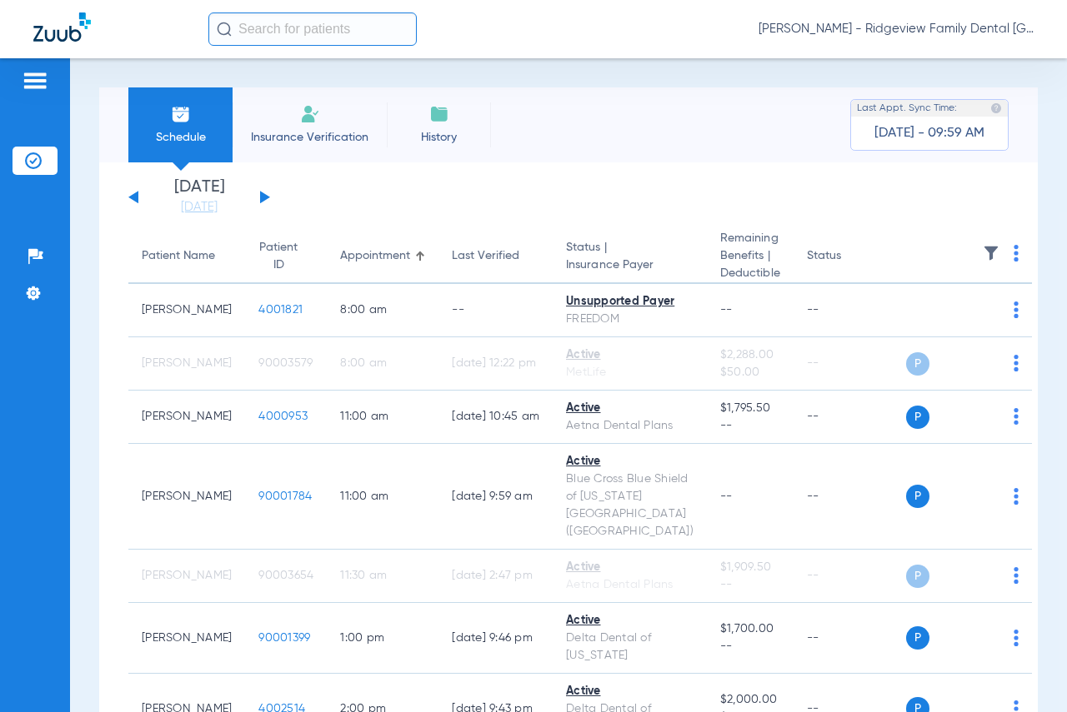
click at [263, 195] on button at bounding box center [265, 197] width 10 height 12
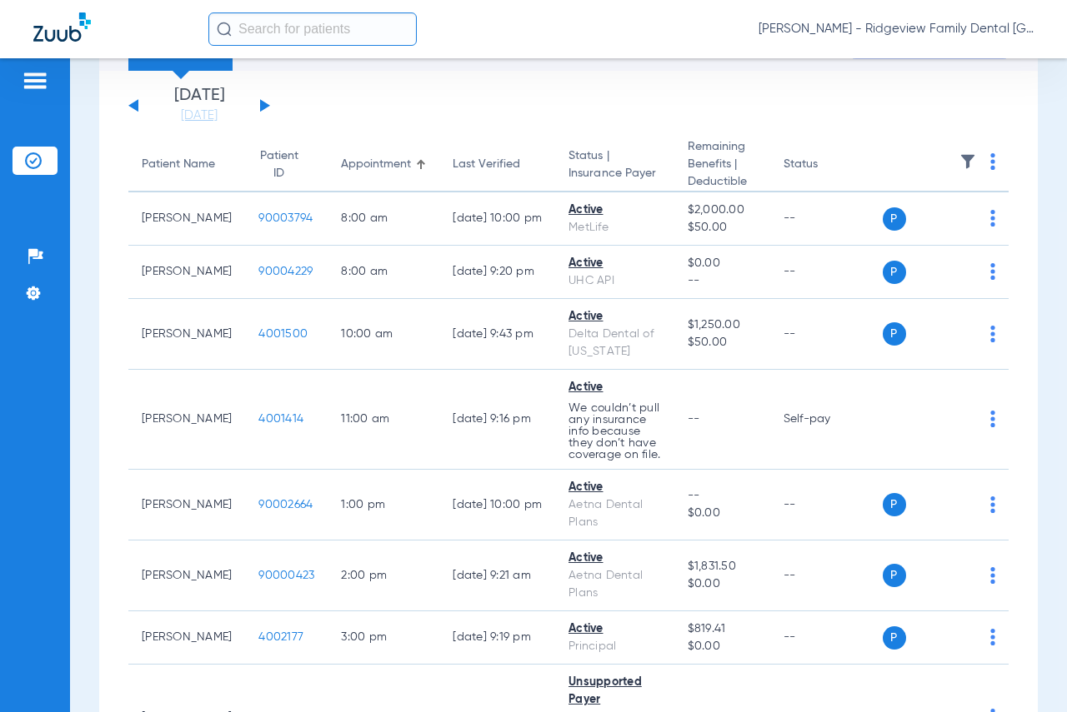
scroll to position [90, 0]
click at [265, 102] on div "[DATE] [DATE] [DATE] [DATE] [DATE] [DATE] [DATE] [DATE] [DATE] [DATE] [DATE] [D…" at bounding box center [199, 107] width 142 height 37
click at [263, 105] on button at bounding box center [265, 107] width 10 height 12
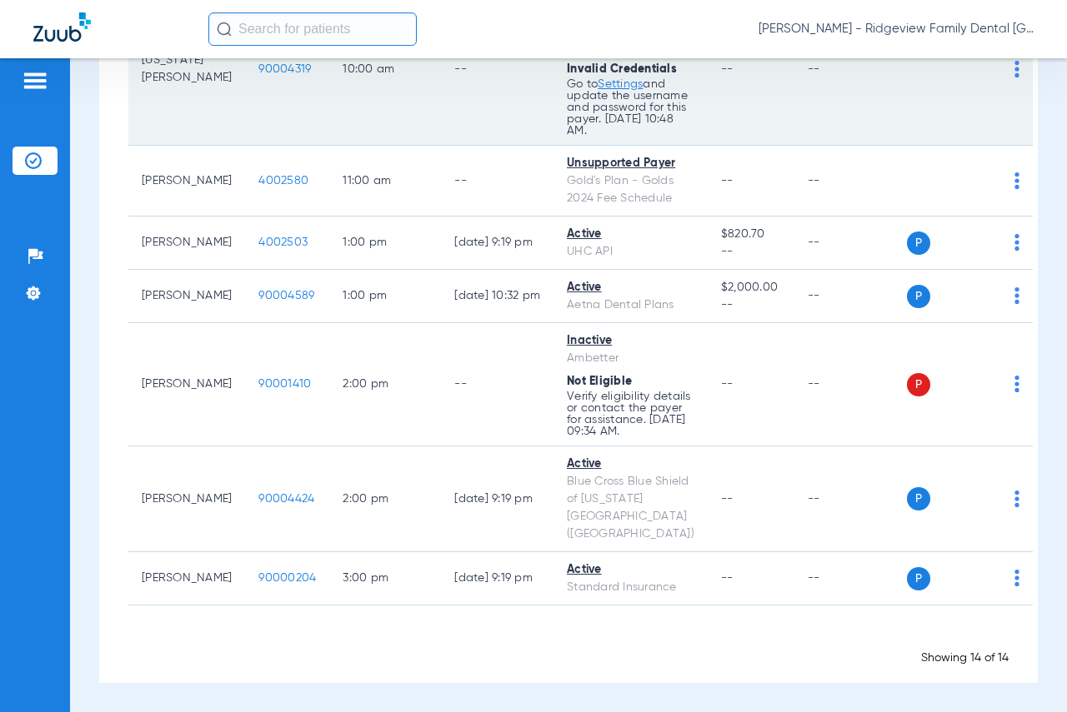
scroll to position [917, 0]
